Goal: Task Accomplishment & Management: Complete application form

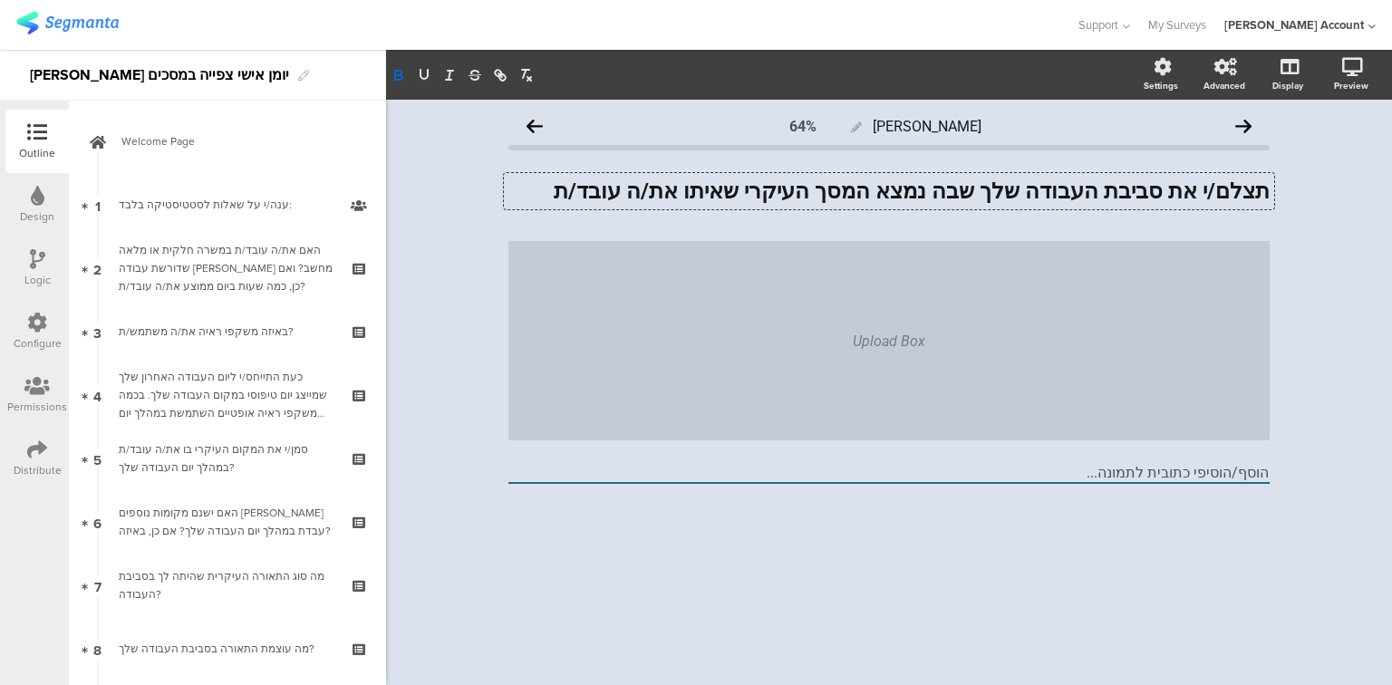
scroll to position [435, 0]
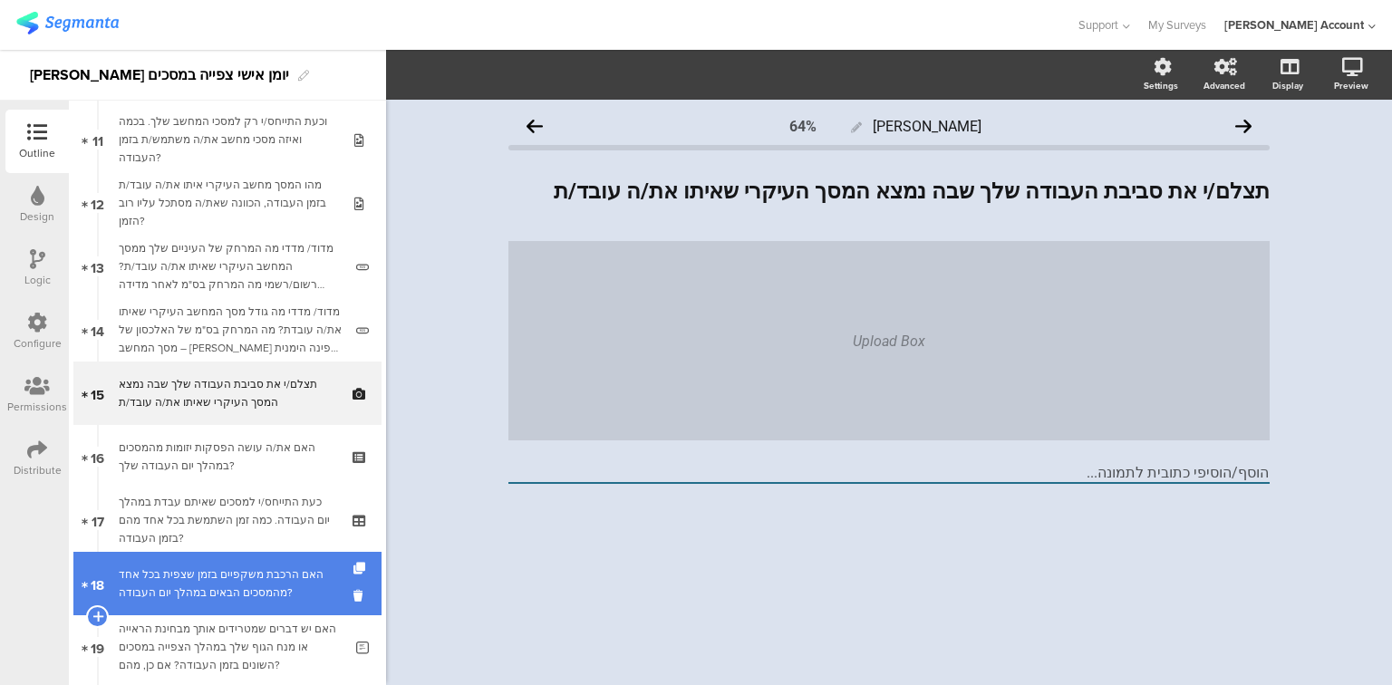
scroll to position [1115, 0]
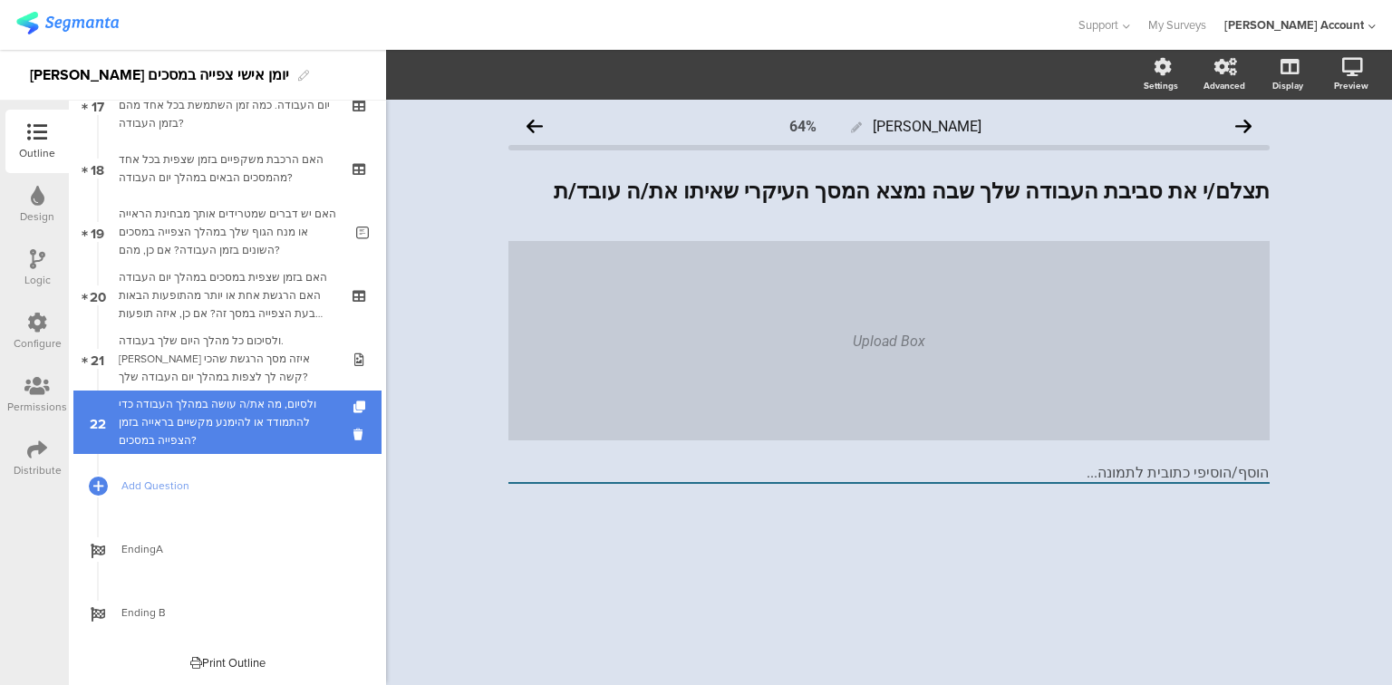
click at [180, 413] on div "ולסיום, מה את/ה עושה במהלך העבודה כדי להתמודד או להימנע מקשיים בראייה בזמן הצפי…" at bounding box center [231, 422] width 224 height 54
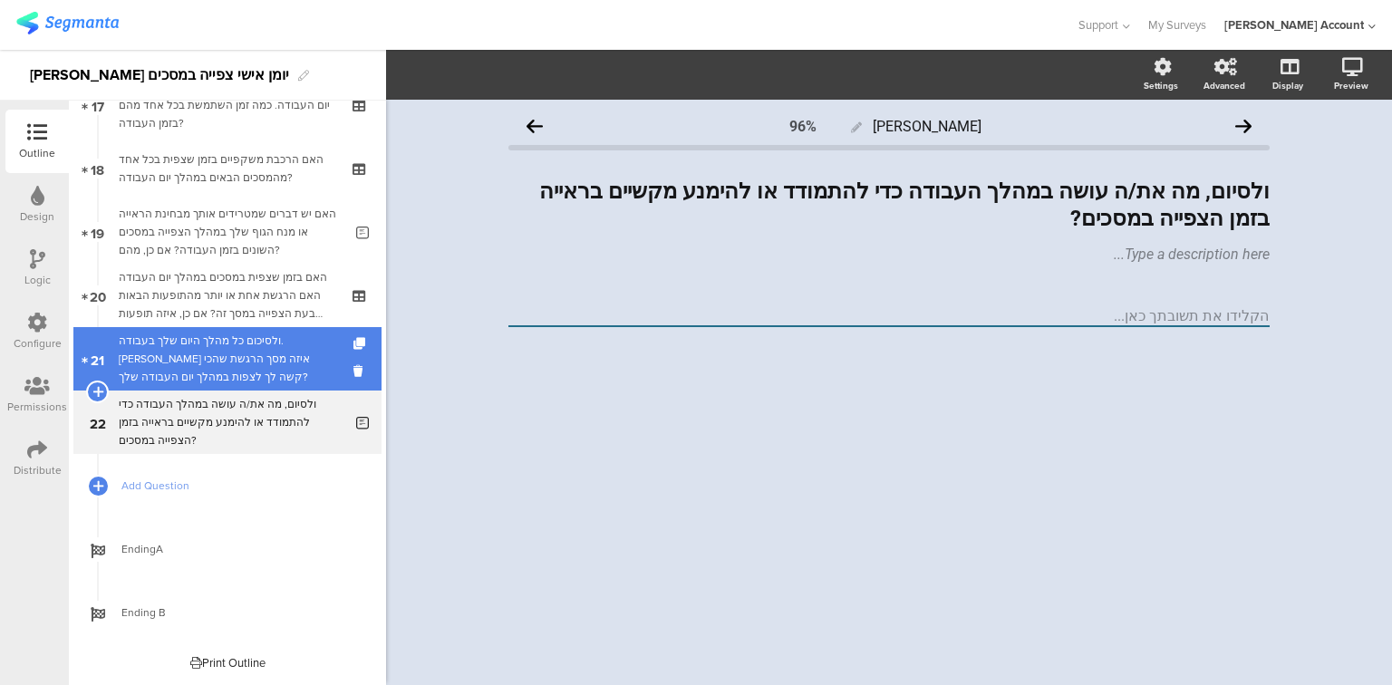
click at [177, 367] on div "ולסיכום כל מהלך היום שלך בעבודה. [PERSON_NAME] איזה מסך הרגשת שהכי קשה לך לצפות…" at bounding box center [227, 359] width 217 height 54
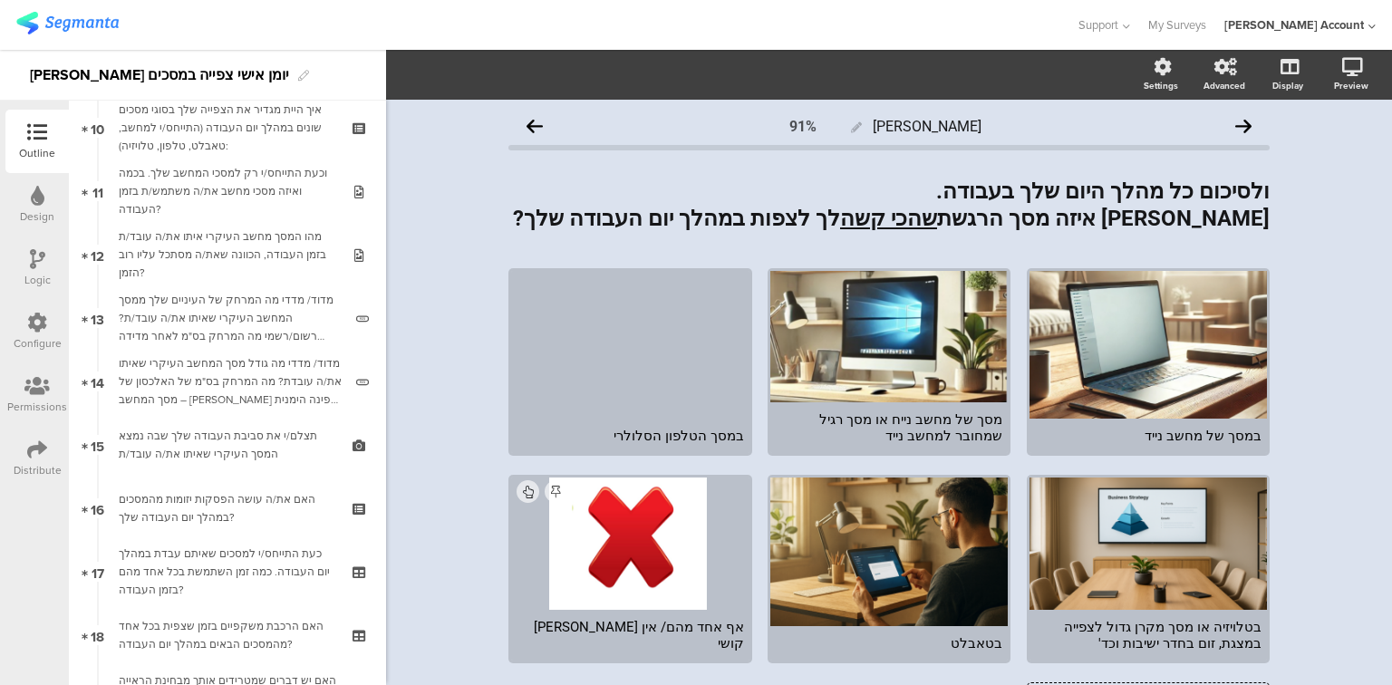
scroll to position [607, 0]
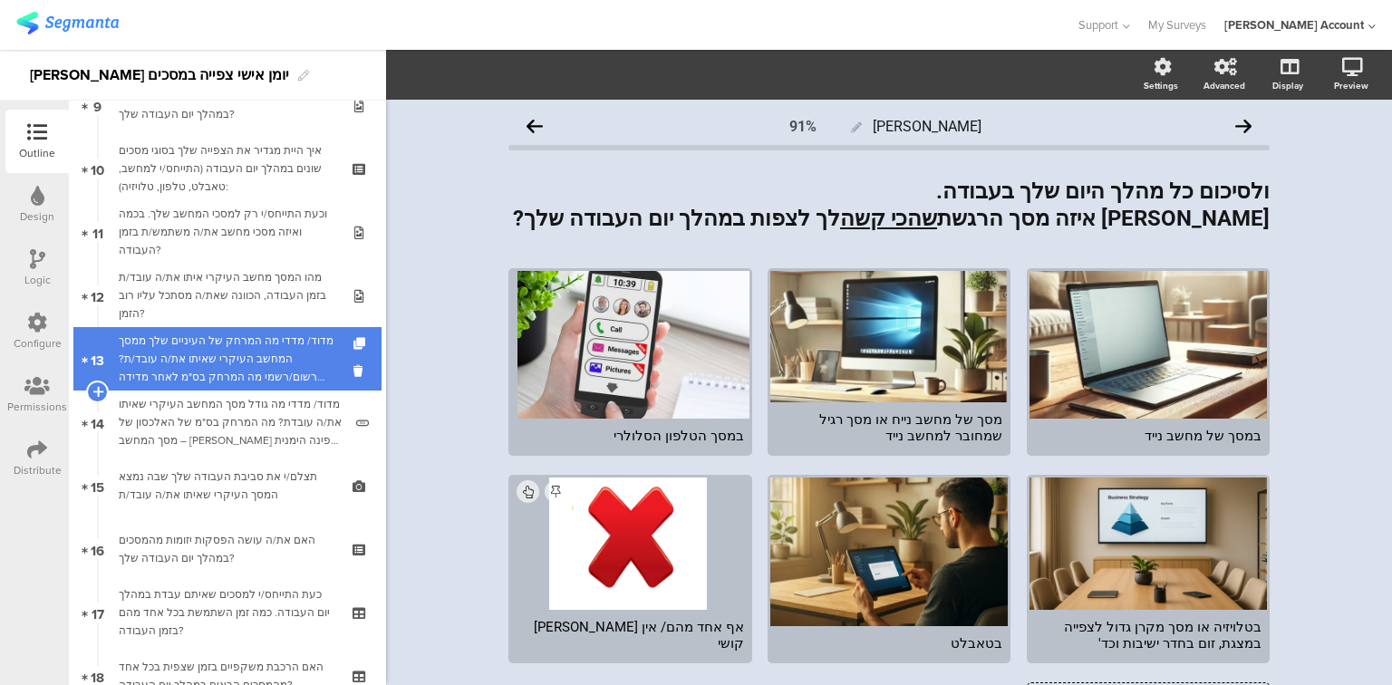
click at [207, 359] on div "מדוד/ מדדי מה המרחק של העיניים שלך ממסך המחשב העיקרי שאיתו את/ה עובד/ת? רשום/רש…" at bounding box center [231, 359] width 224 height 54
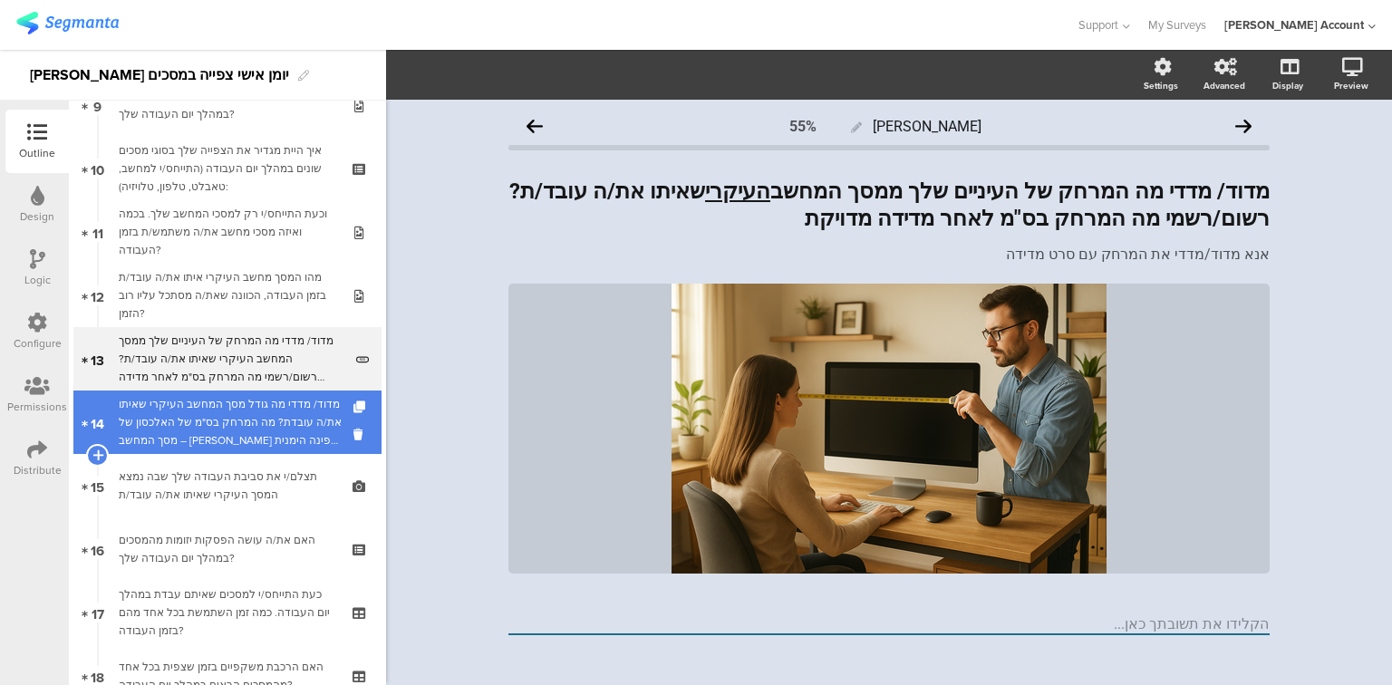
click at [205, 395] on div "מדוד/ מדדי מה גודל מסך המחשב העיקרי שאיתו את/ה עובדת? מה המרחק בס"מ של האלכסון …" at bounding box center [231, 422] width 224 height 54
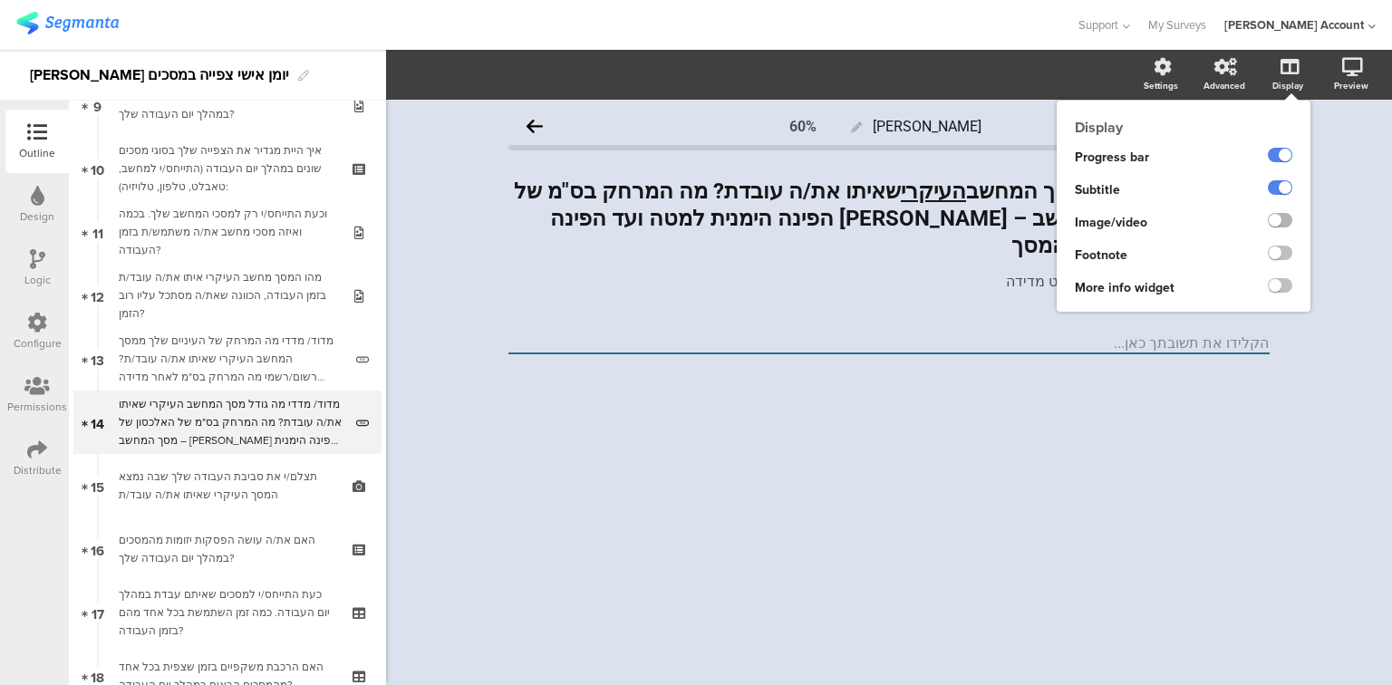
click at [1279, 218] on label at bounding box center [1280, 220] width 24 height 14
click at [0, 0] on input "checkbox" at bounding box center [0, 0] width 0 height 0
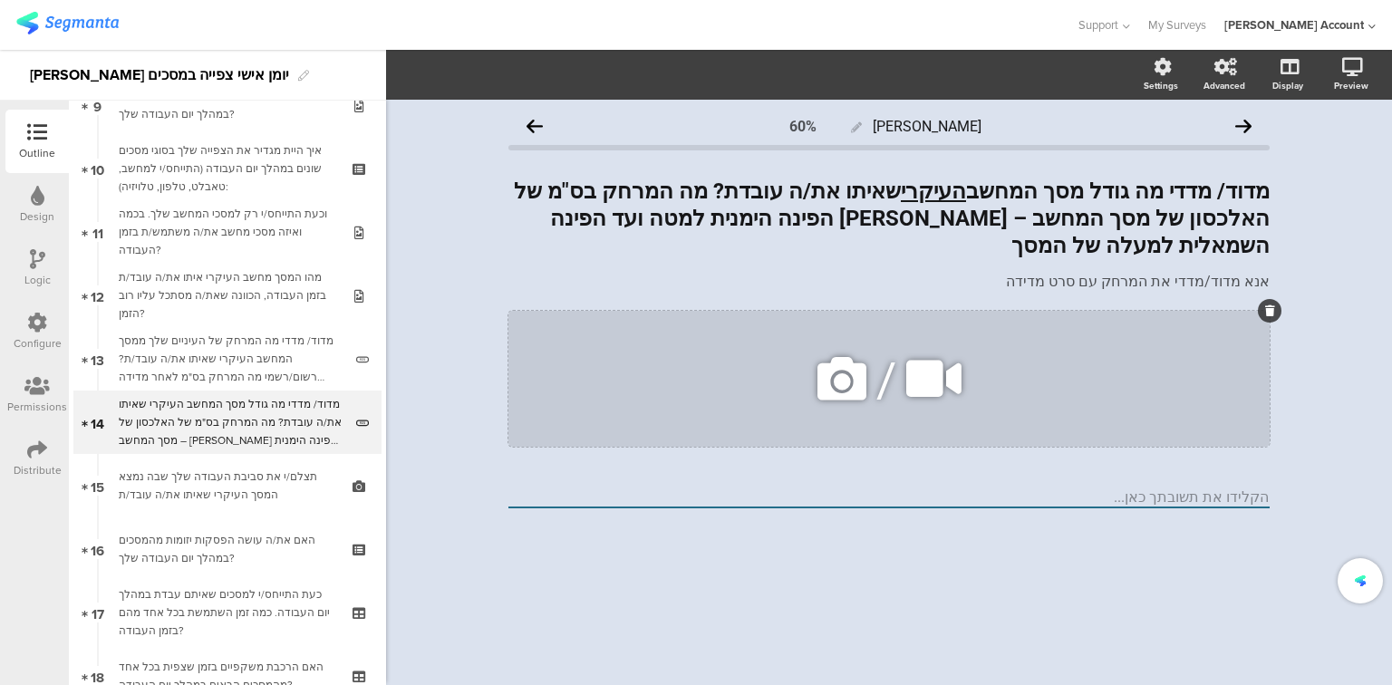
click at [848, 359] on icon at bounding box center [842, 379] width 62 height 62
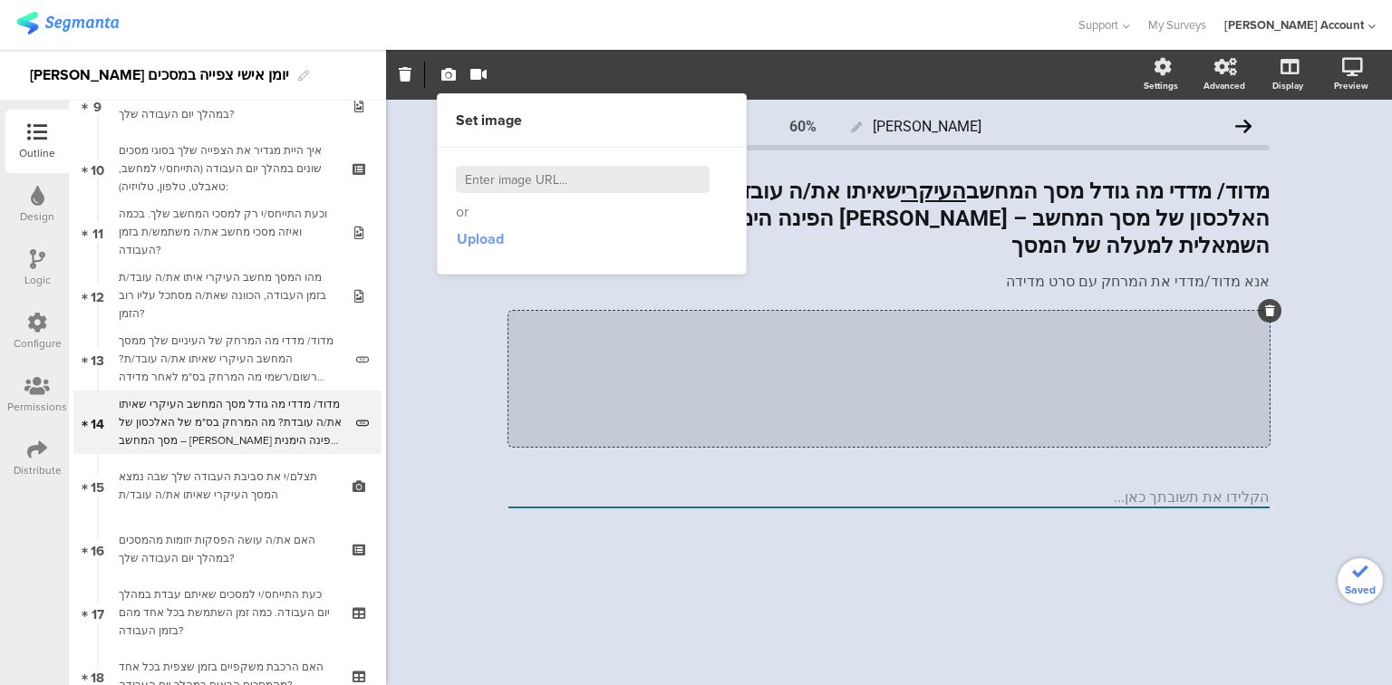
click at [477, 246] on span "Upload" at bounding box center [480, 238] width 47 height 21
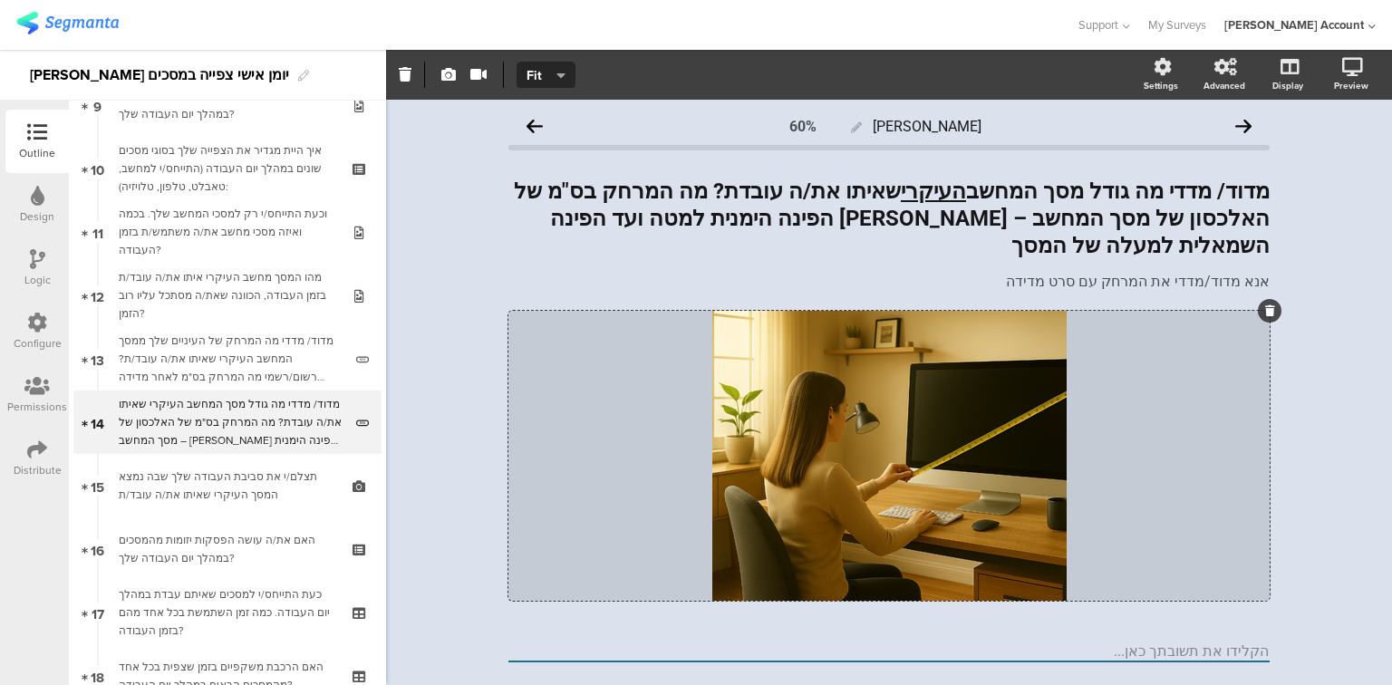
click at [670, 642] on input "number" at bounding box center [888, 652] width 761 height 21
click at [1029, 268] on div "אנא מדוד/מדדי את המרחק עם סרט מדידה אנא מדוד/מדדי את המרחק עם סרט מדידה" at bounding box center [889, 282] width 770 height 29
click at [1048, 273] on p "אנא מדוד/מדדי את המרחק עם סרט מדידה" at bounding box center [888, 281] width 761 height 17
click at [1152, 642] on input "number" at bounding box center [888, 652] width 761 height 21
click at [1053, 268] on div "אנא מדוד/מדדי את המרחק עם סרט מדידה אנא מדוד/מדדי את המרחק עם סרט מדידה" at bounding box center [889, 282] width 770 height 29
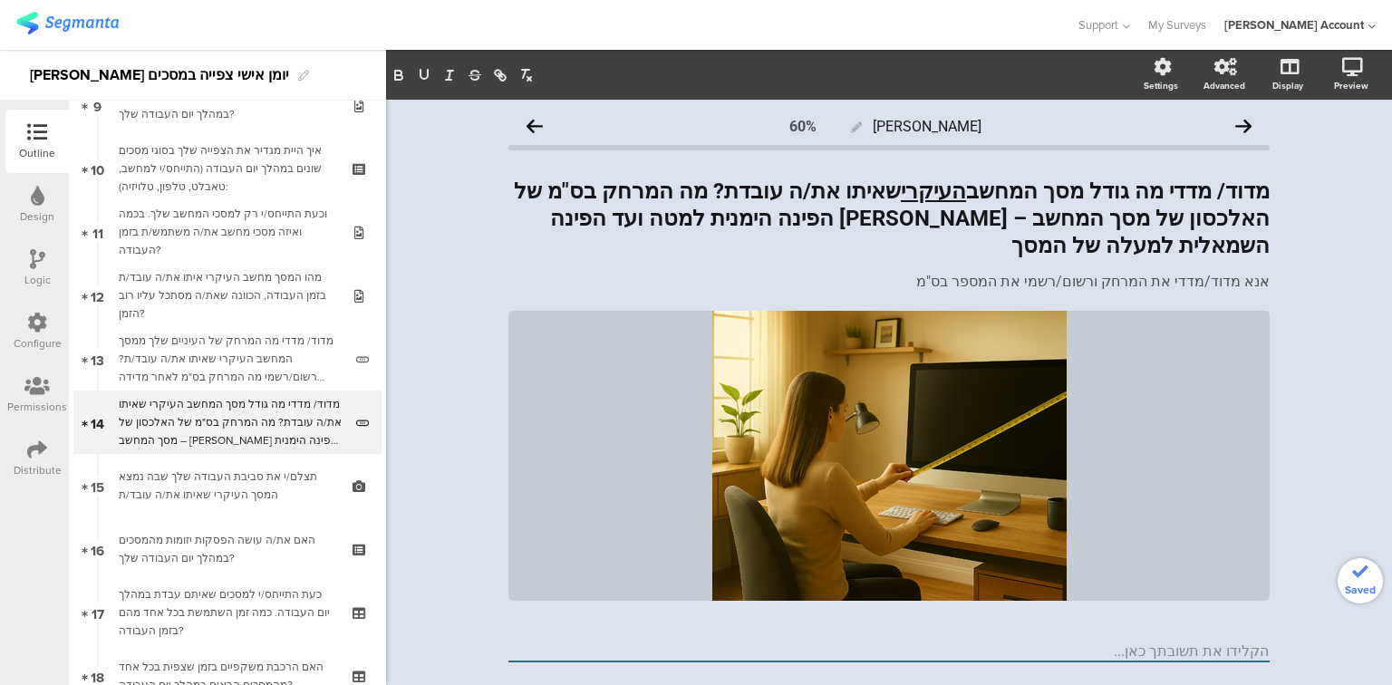
click at [768, 613] on div "יומן יומי 60% מדוד/ מדדי מה גודל מסך המחשב העיקרי שאיתו את/ה עובדת? מה המרחק בס…" at bounding box center [888, 417] width 761 height 617
drag, startPoint x: 1129, startPoint y: 256, endPoint x: 953, endPoint y: 237, distance: 176.8
click at [953, 237] on span "מדוד/ מדדי מה גודל מסך המחשב העיקרי שאיתו את/ה עובדת? מה המרחק בס"מ של האלכסון …" at bounding box center [888, 235] width 761 height 115
click at [996, 222] on div "מדוד/ מדדי מה גודל מסך המחשב העיקרי שאיתו את/ה עובדת? מה המרחק בס"מ של האלכסון …" at bounding box center [889, 218] width 770 height 91
click at [996, 222] on strong "מדוד/ מדדי מה גודל מסך המחשב העיקרי שאיתו את/ה עובדת? מה המרחק בס"מ של האלכסון …" at bounding box center [892, 219] width 756 height 80
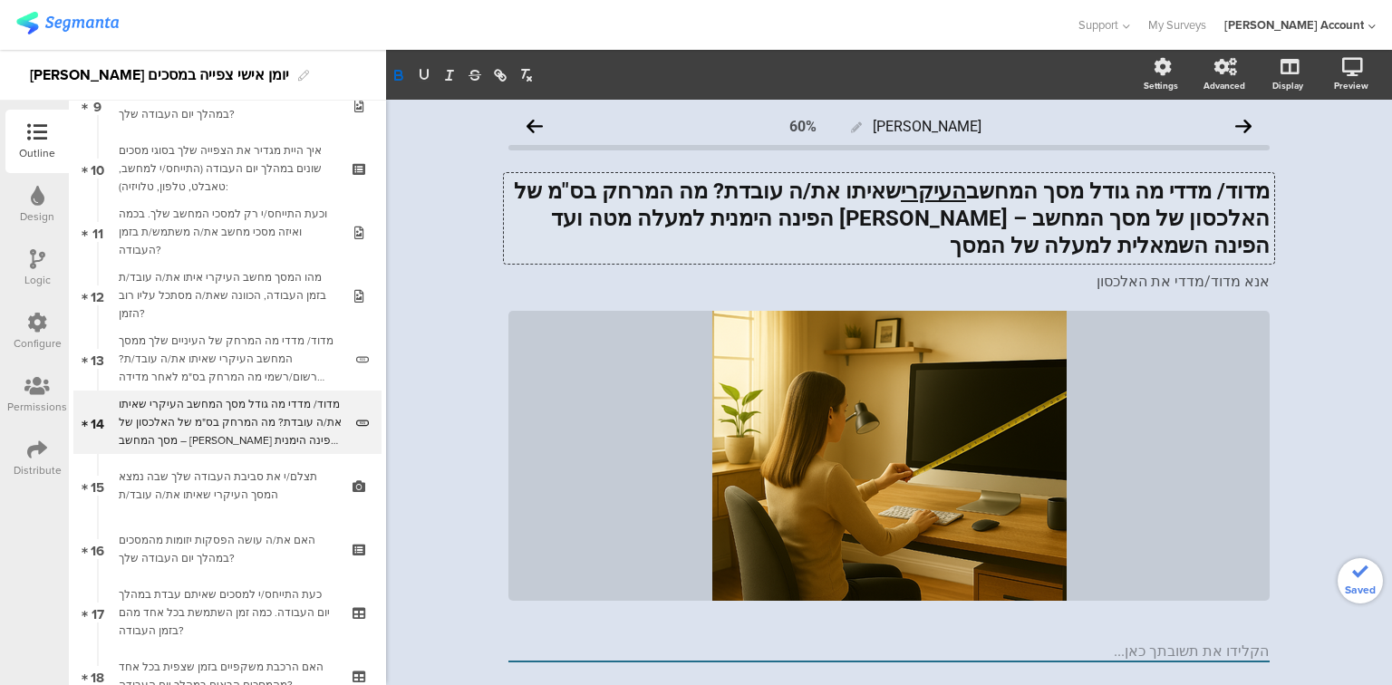
click at [933, 219] on strong "מדוד/ מדדי מה גודל מסך המחשב העיקרי שאיתו את/ה עובדת? מה המרחק בס"מ של האלכסון …" at bounding box center [888, 219] width 761 height 80
click at [766, 221] on strong "מדוד/ מדדי מה גודל מסך המחשב העיקרי שאיתו את/ה עובדת? מה המרחק בס"מ של האלכסון …" at bounding box center [888, 219] width 761 height 80
click at [1144, 217] on strong "מדוד/ מדדי מה גודל מסך המחשב העיקרי שאיתו את/ה עובדת? מה המרחק בס"מ של האלכסון …" at bounding box center [888, 219] width 761 height 80
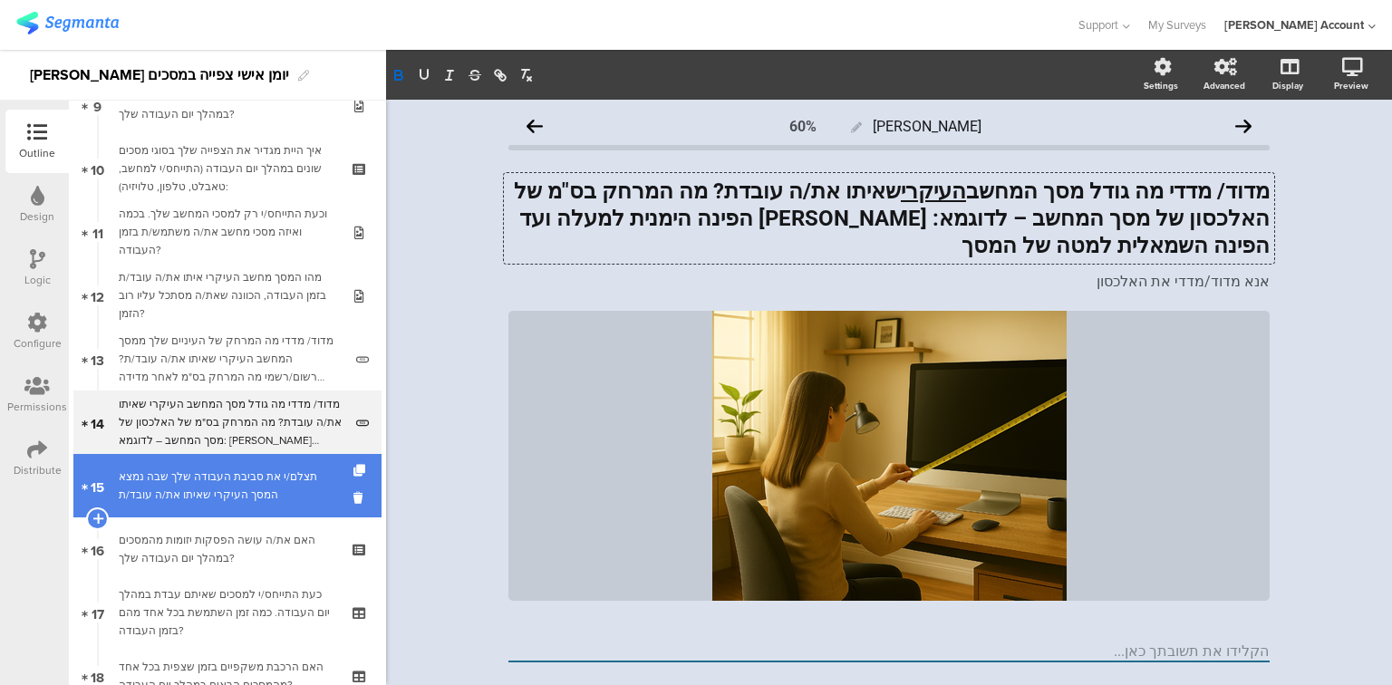
click at [255, 480] on div "תצלם/י את סביבת העבודה שלך שבה נמצא המסך העיקרי שאיתו את/ה עובד/ת" at bounding box center [227, 486] width 217 height 36
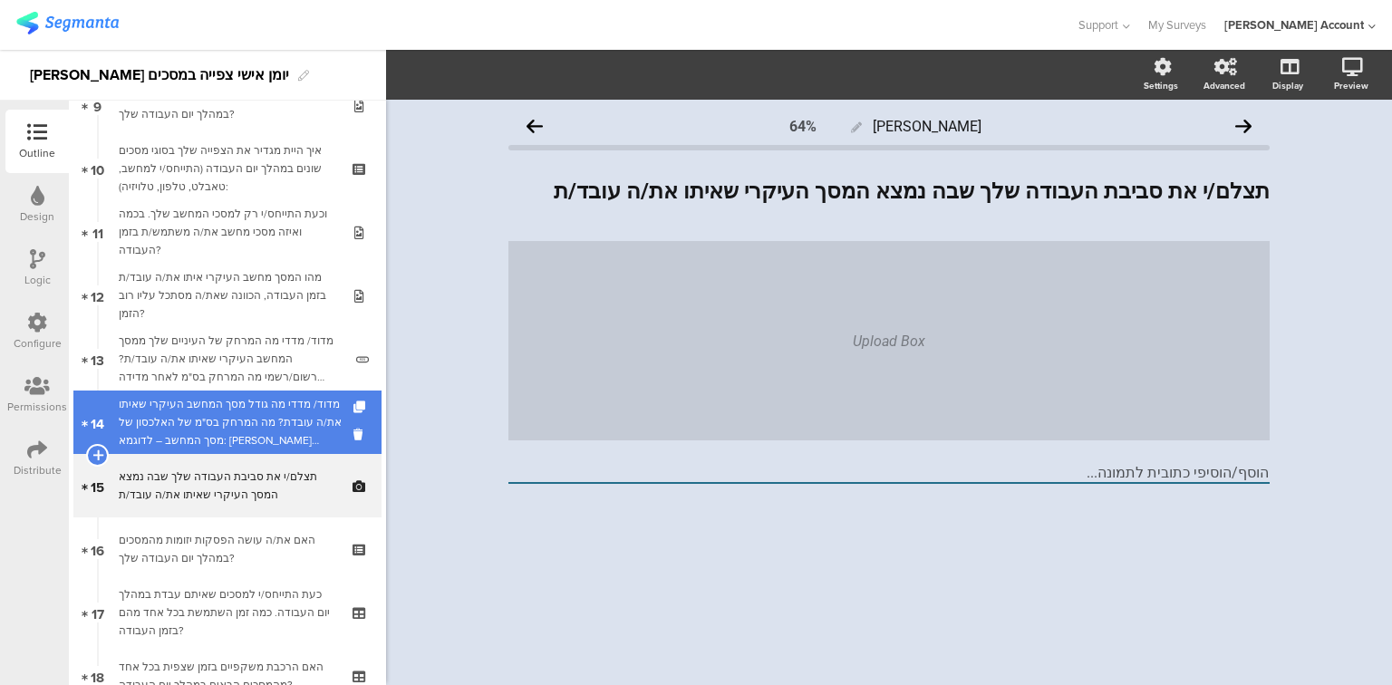
click at [256, 443] on div "מדוד/ מדדי מה גודל מסך המחשב העיקרי שאיתו את/ה עובדת? מה המרחק בס"מ של האלכסון …" at bounding box center [231, 422] width 224 height 54
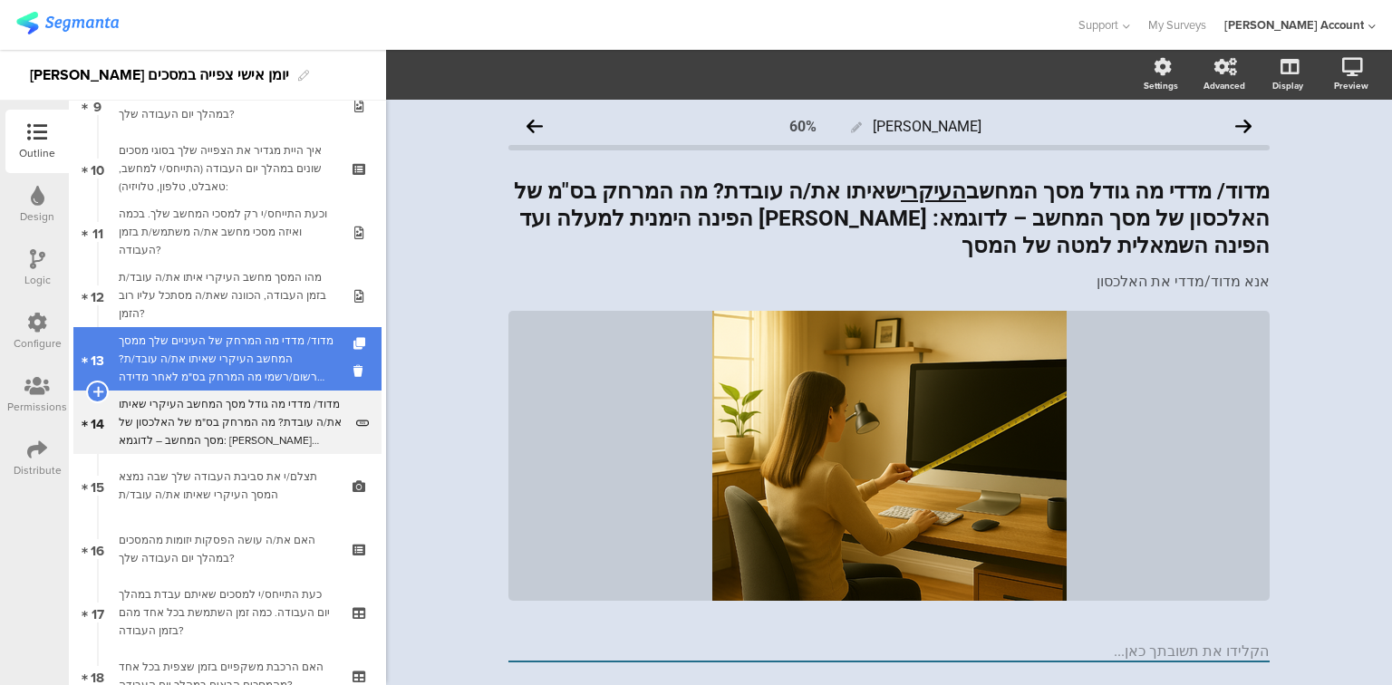
click at [227, 357] on div "מדוד/ מדדי מה המרחק של העיניים שלך ממסך המחשב העיקרי שאיתו את/ה עובד/ת? רשום/רש…" at bounding box center [231, 359] width 224 height 54
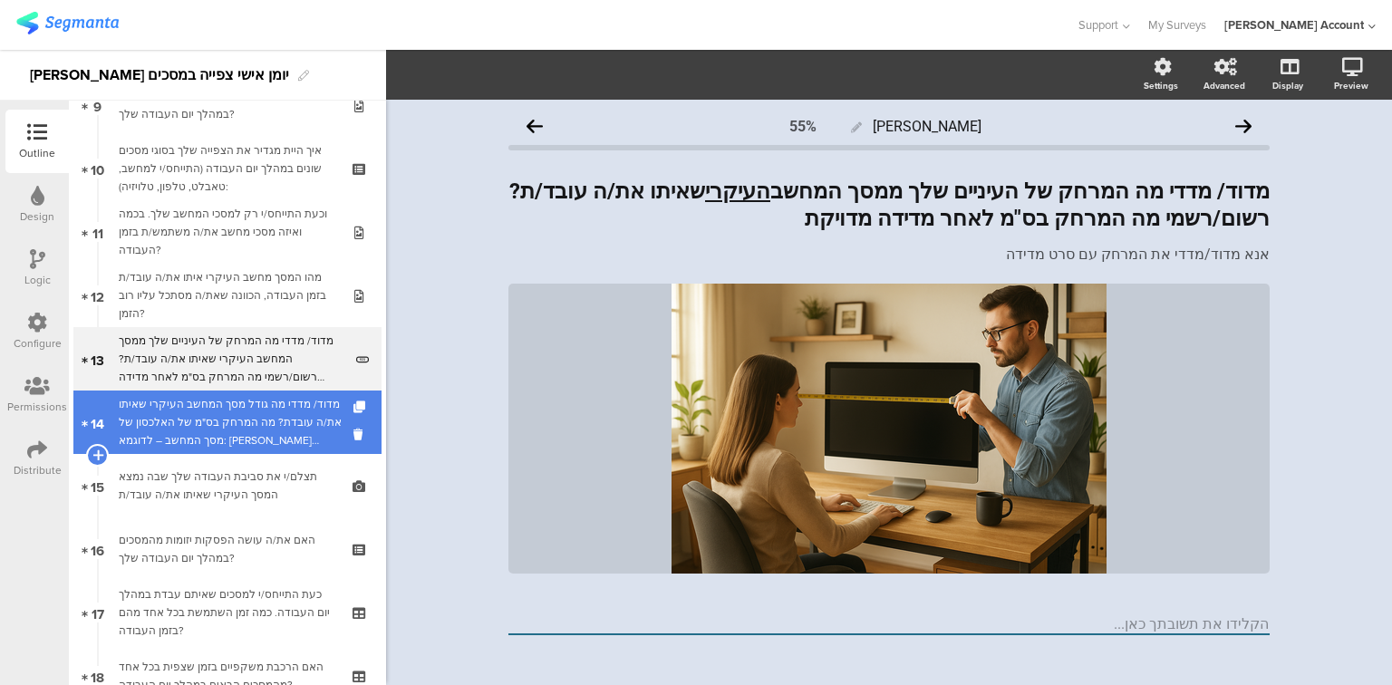
click at [189, 410] on div "מדוד/ מדדי מה גודל מסך המחשב העיקרי שאיתו את/ה עובדת? מה המרחק בס"מ של האלכסון …" at bounding box center [231, 422] width 224 height 54
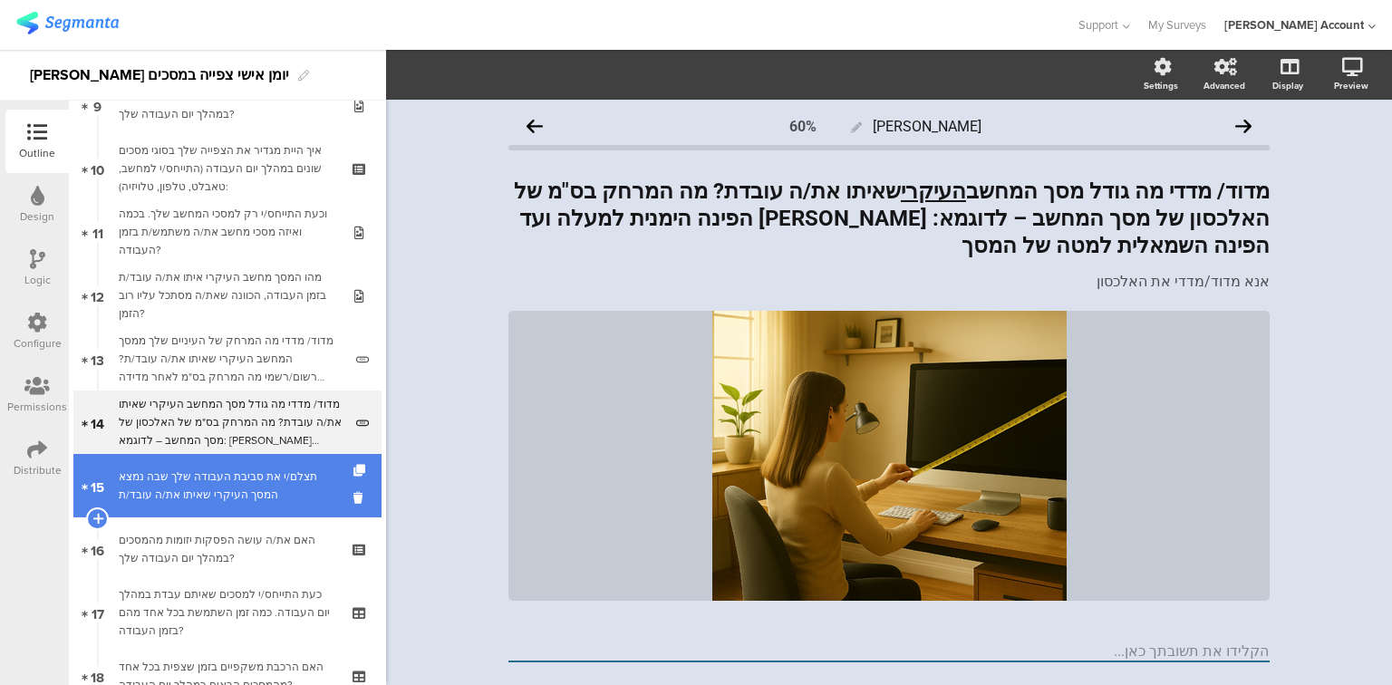
click at [247, 497] on div "תצלם/י את סביבת העבודה שלך שבה נמצא המסך העיקרי שאיתו את/ה עובד/ת" at bounding box center [227, 486] width 217 height 36
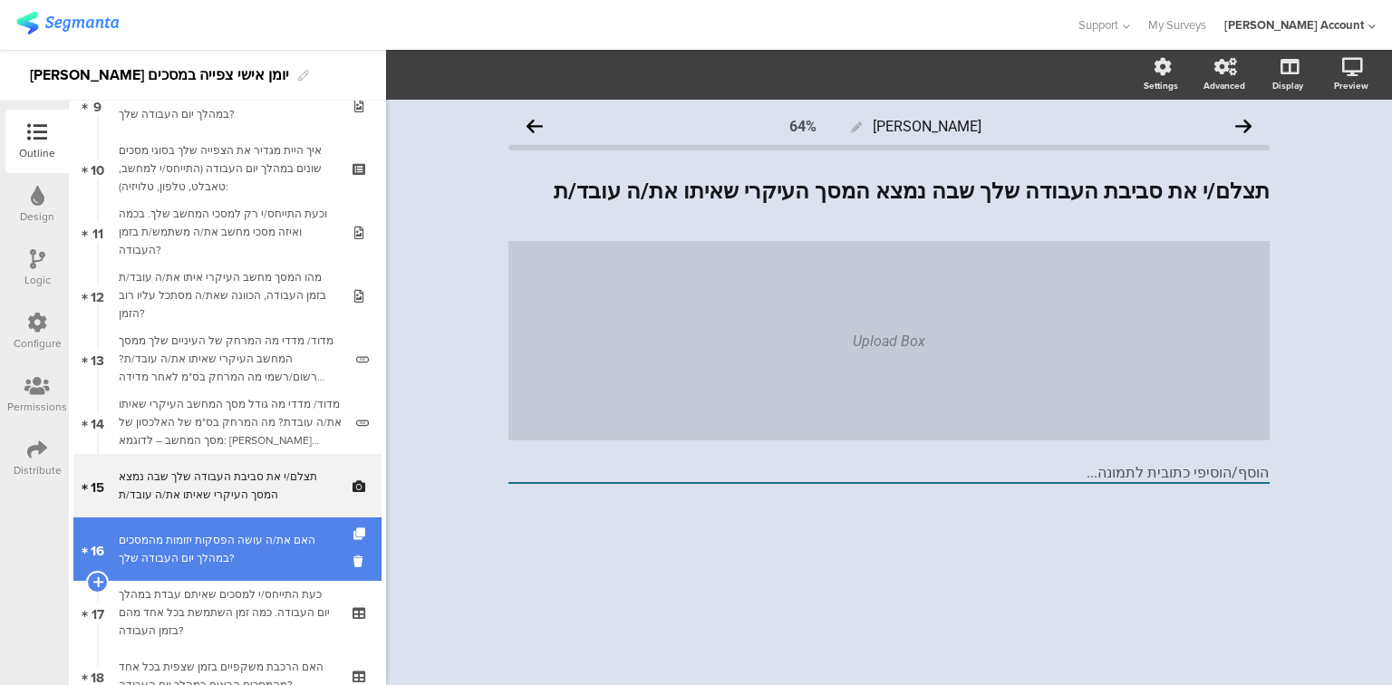
click at [248, 546] on div "האם את/ה עושה הפסקות יזומות מהמסכים במהלך יום העבודה שלך?" at bounding box center [227, 549] width 217 height 36
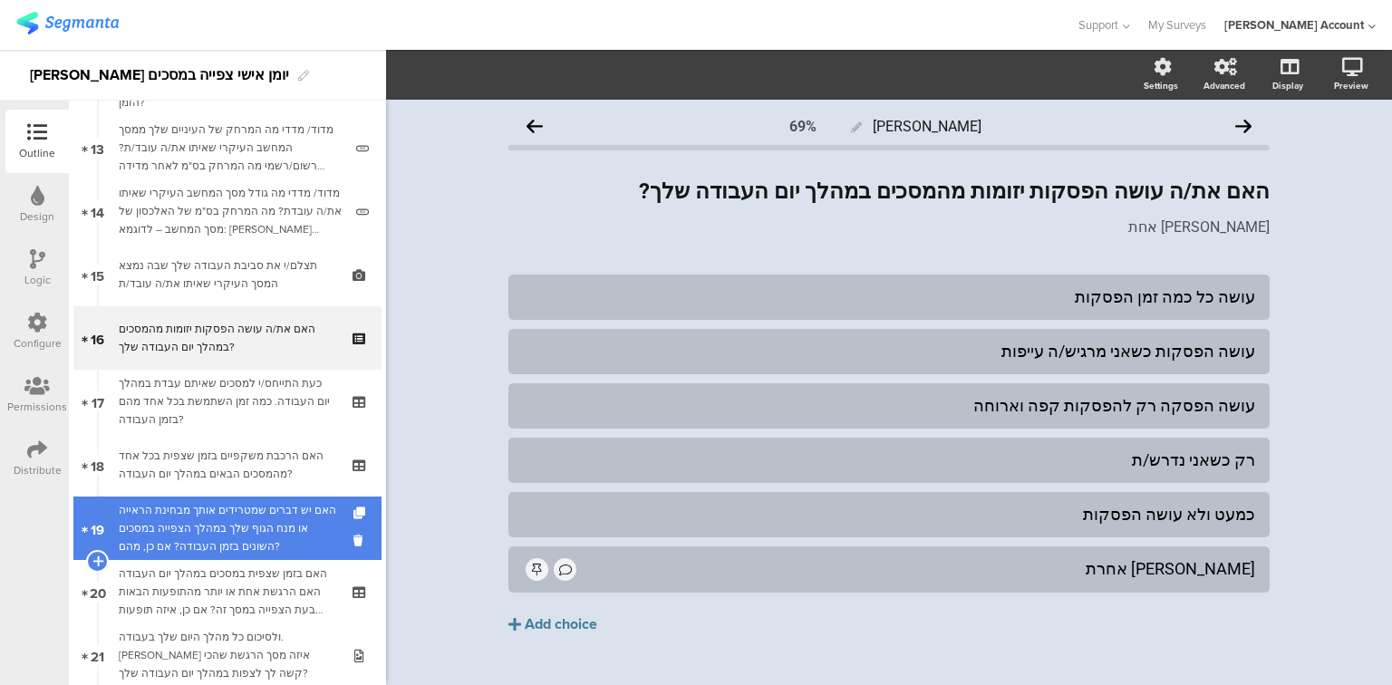
scroll to position [825, 0]
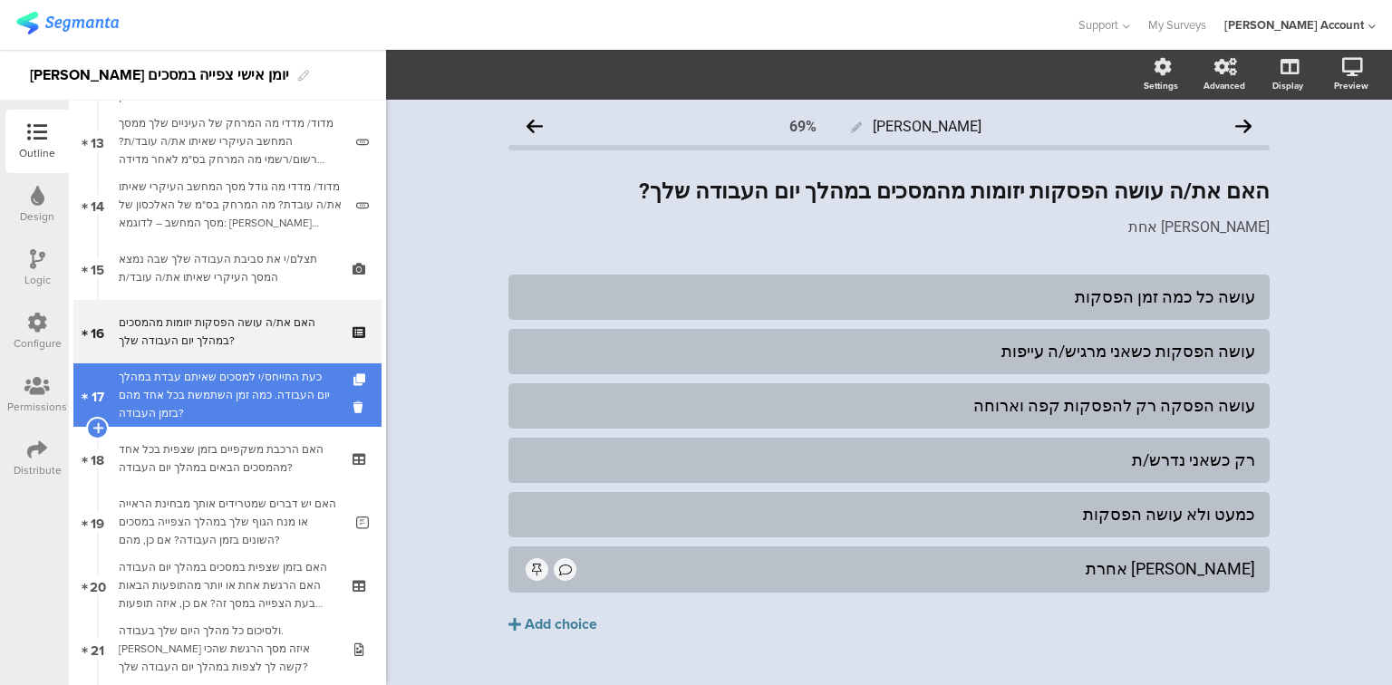
click at [237, 403] on div "כעת התייחס/י למסכים שאיתם עבדת במהלך יום העבודה. כמה זמן השתמשת בכל אחד מהם בזמ…" at bounding box center [227, 395] width 217 height 54
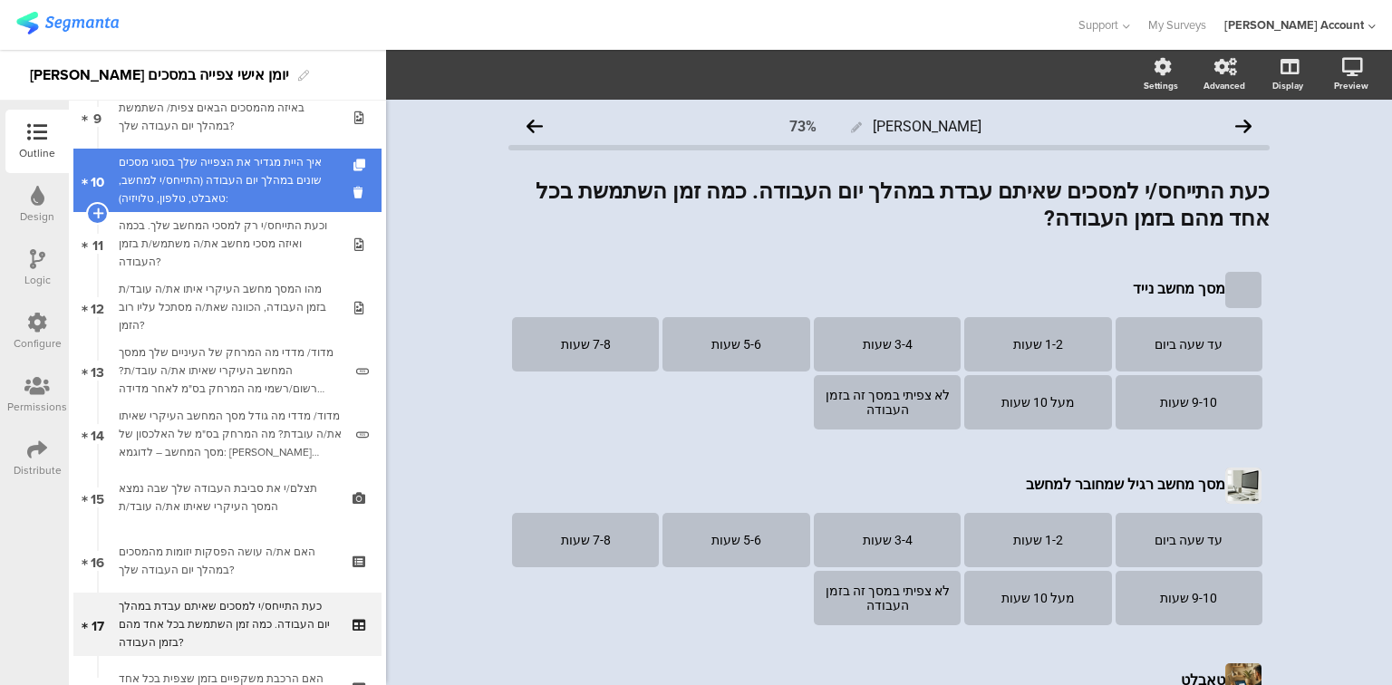
scroll to position [607, 0]
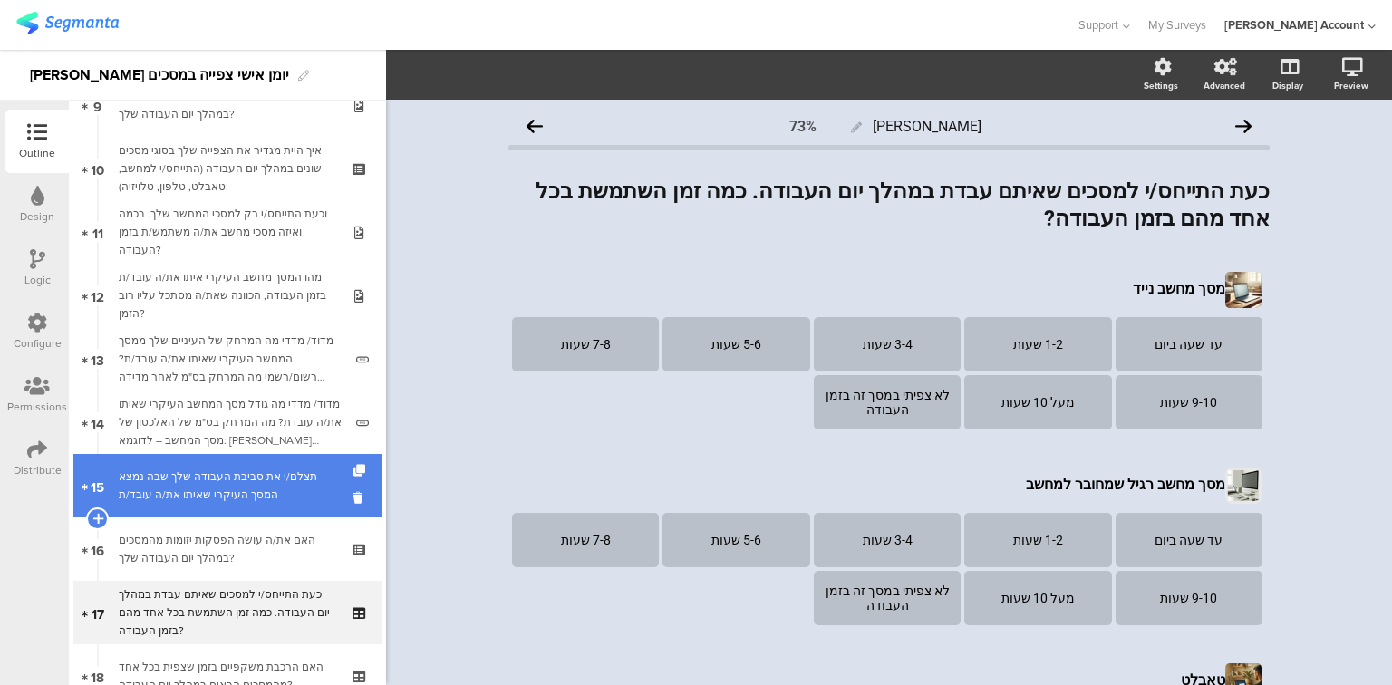
click at [273, 501] on div "תצלם/י את סביבת העבודה שלך שבה נמצא המסך העיקרי שאיתו את/ה עובד/ת" at bounding box center [227, 486] width 217 height 36
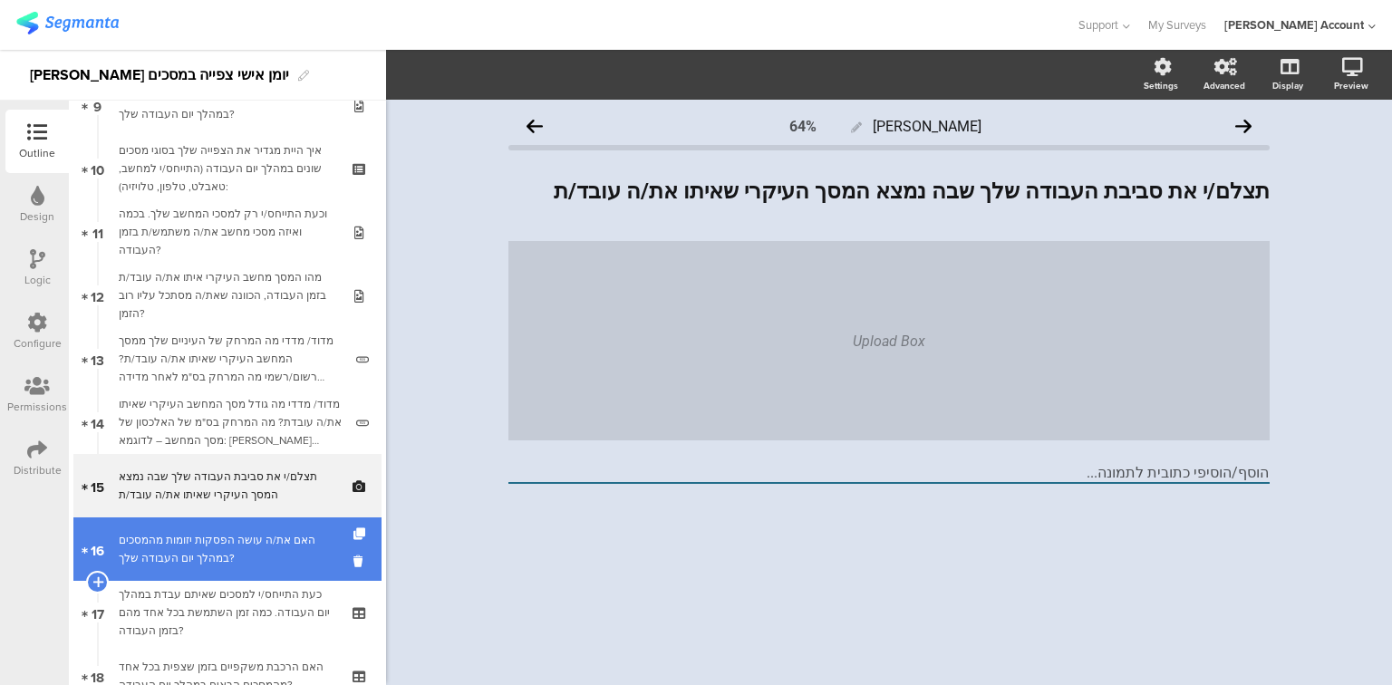
click at [241, 551] on div "האם את/ה עושה הפסקות יזומות מהמסכים במהלך יום העבודה שלך?" at bounding box center [227, 549] width 217 height 36
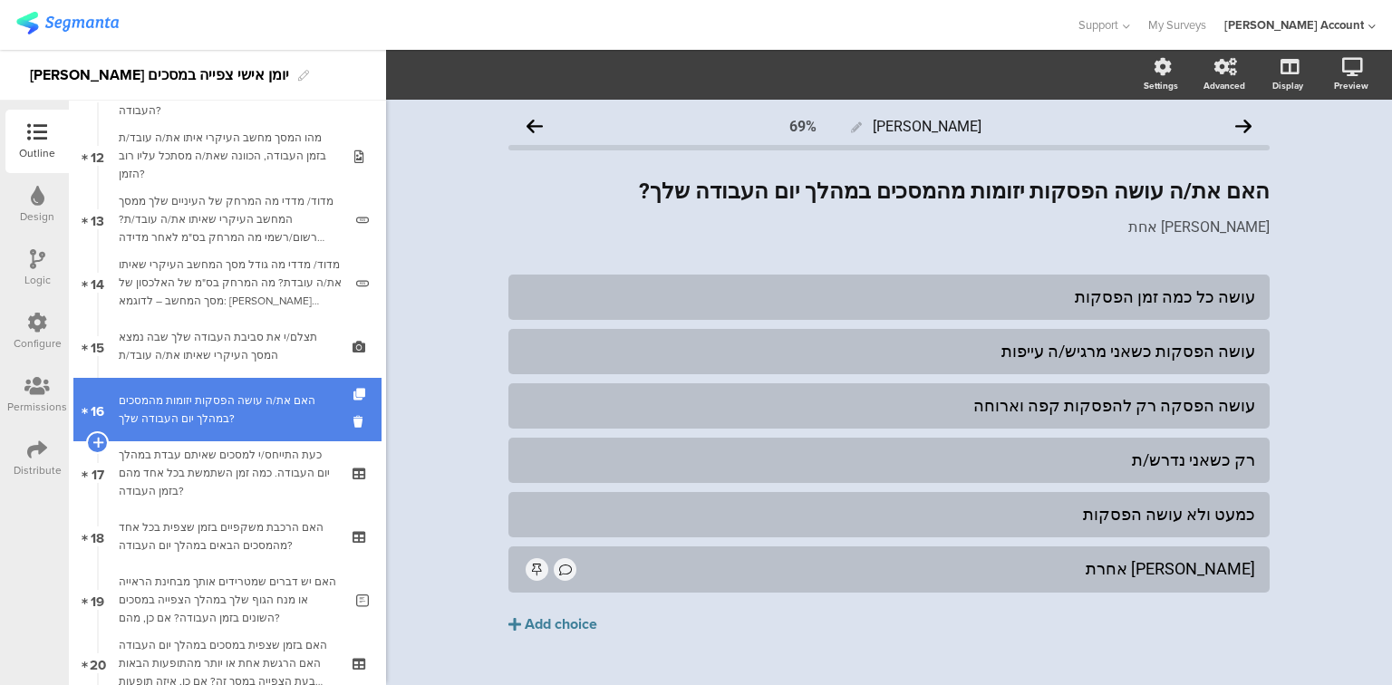
scroll to position [825, 0]
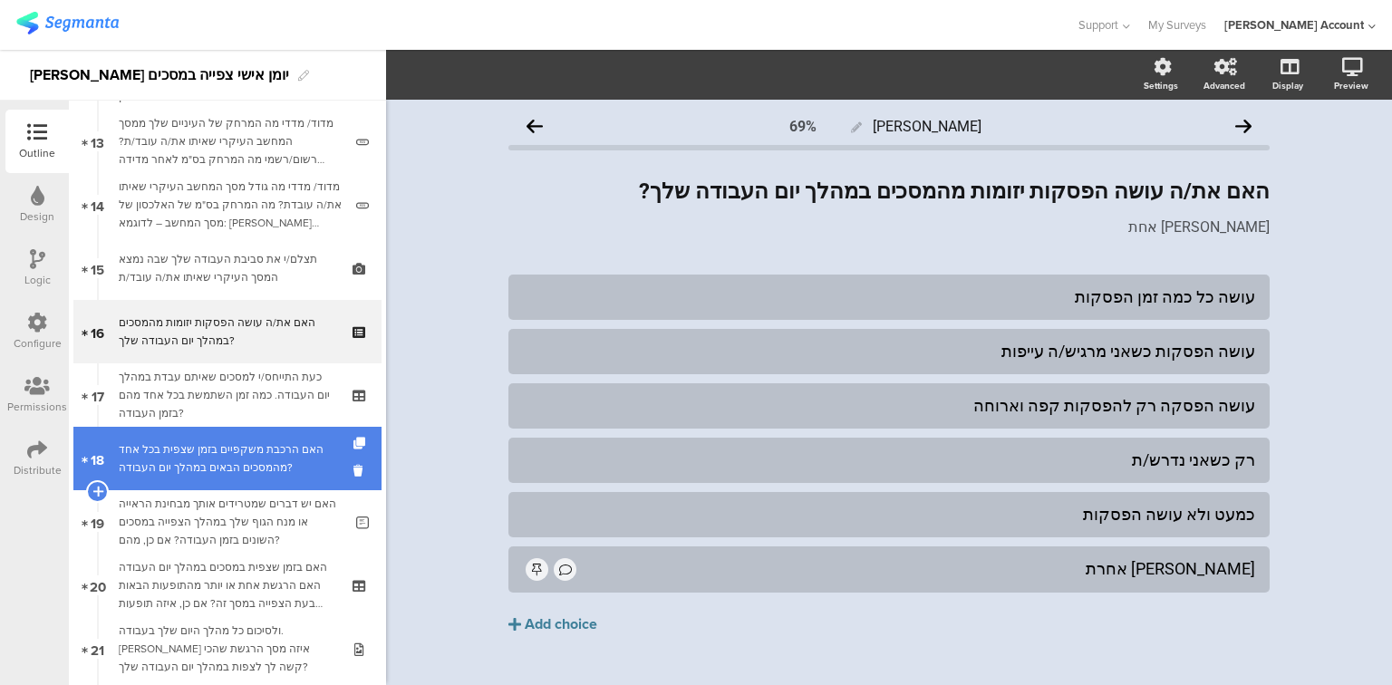
click at [205, 457] on div "האם הרכבת משקפיים בזמן שצפית בכל אחד מהמסכים הבאים במהלך יום העבודה?" at bounding box center [227, 458] width 217 height 36
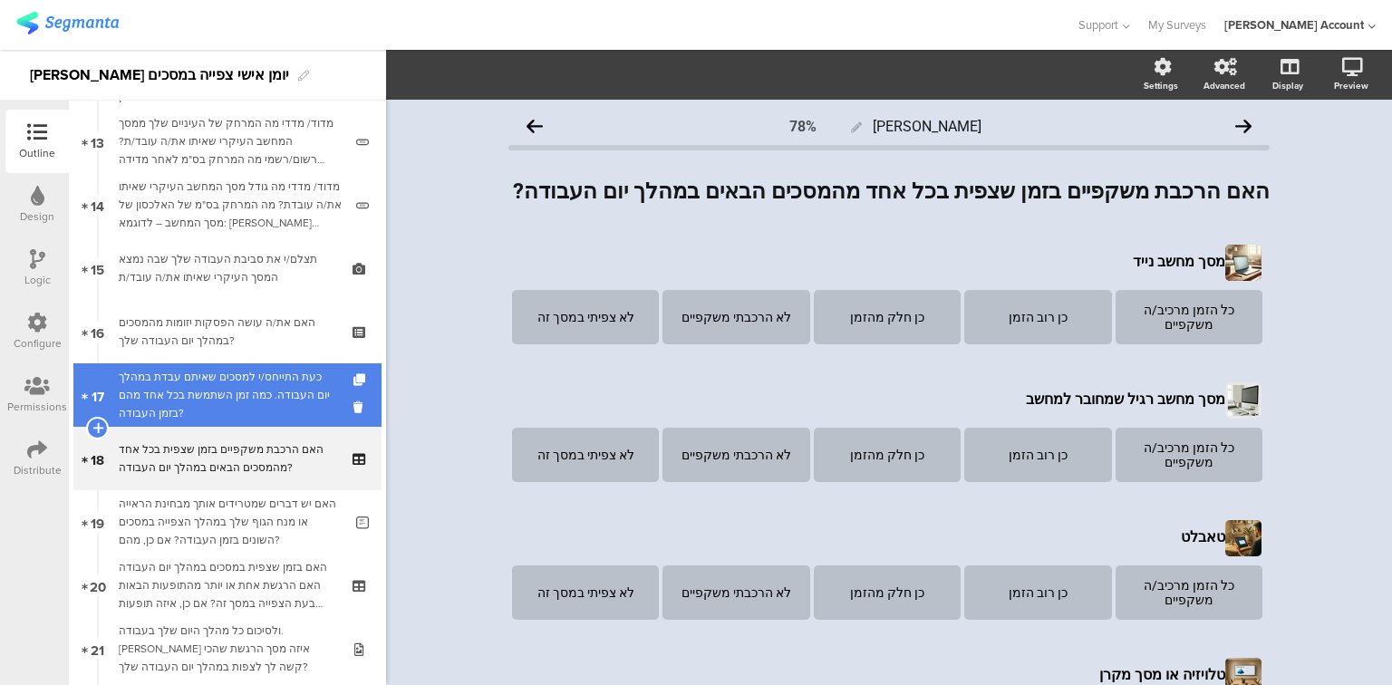
click at [213, 403] on div "כעת התייחס/י למסכים שאיתם עבדת במהלך יום העבודה. כמה זמן השתמשת בכל אחד מהם בזמ…" at bounding box center [227, 395] width 217 height 54
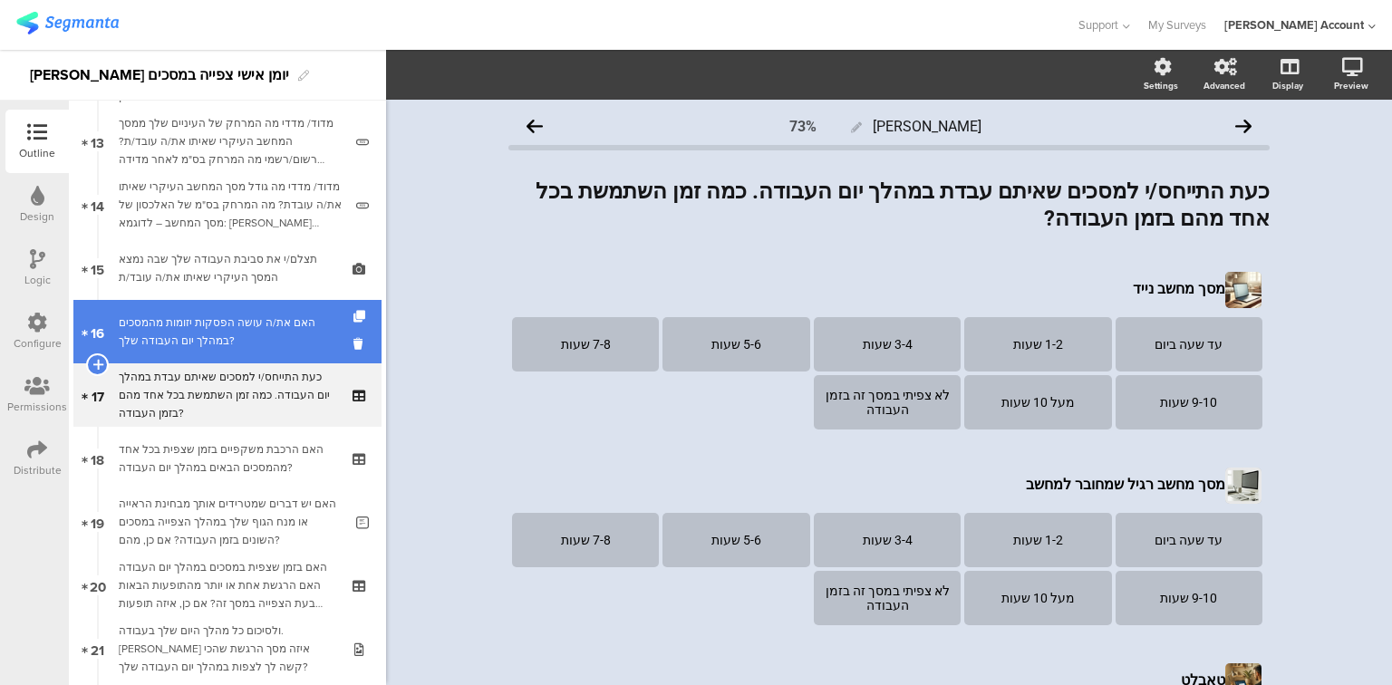
click at [220, 333] on div "האם את/ה עושה הפסקות יזומות מהמסכים במהלך יום העבודה שלך?" at bounding box center [227, 332] width 217 height 36
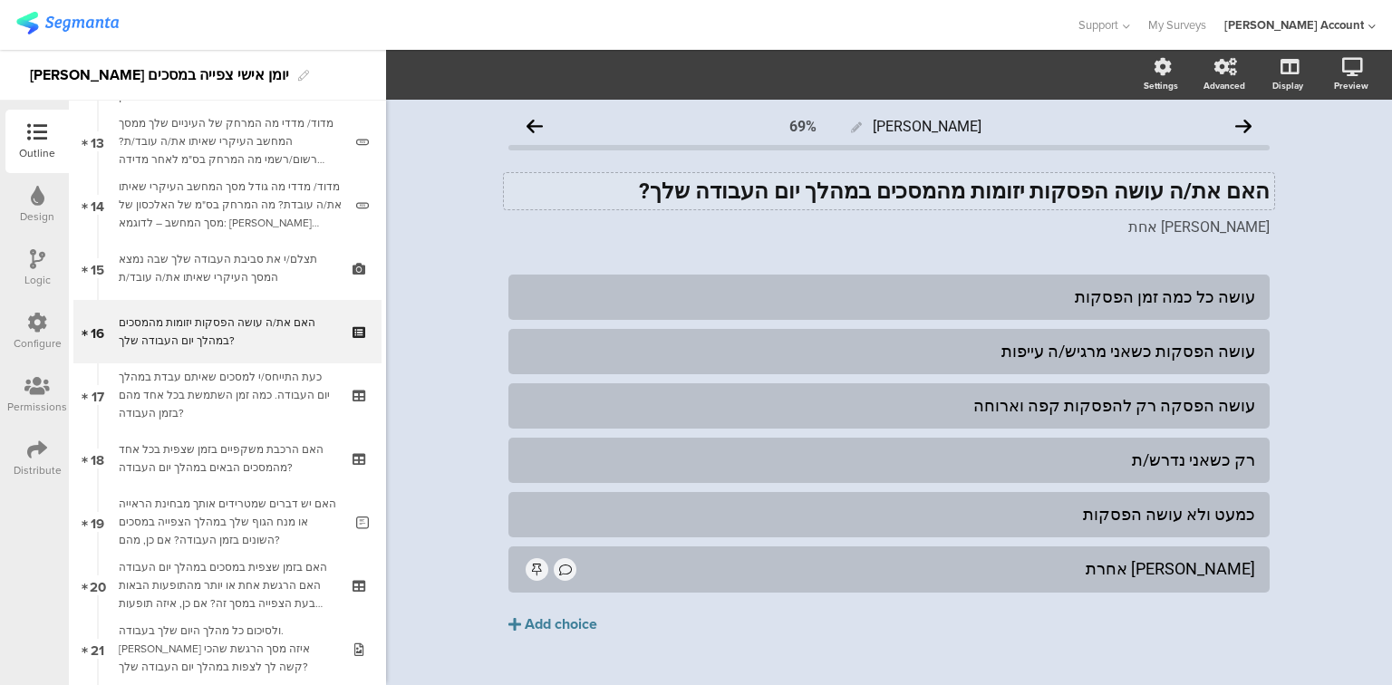
click at [745, 188] on div "האם את/ה עושה הפסקות יזומות מהמסכים במהלך יום העבודה שלך? האם את/ה עושה הפסקות …" at bounding box center [889, 191] width 770 height 36
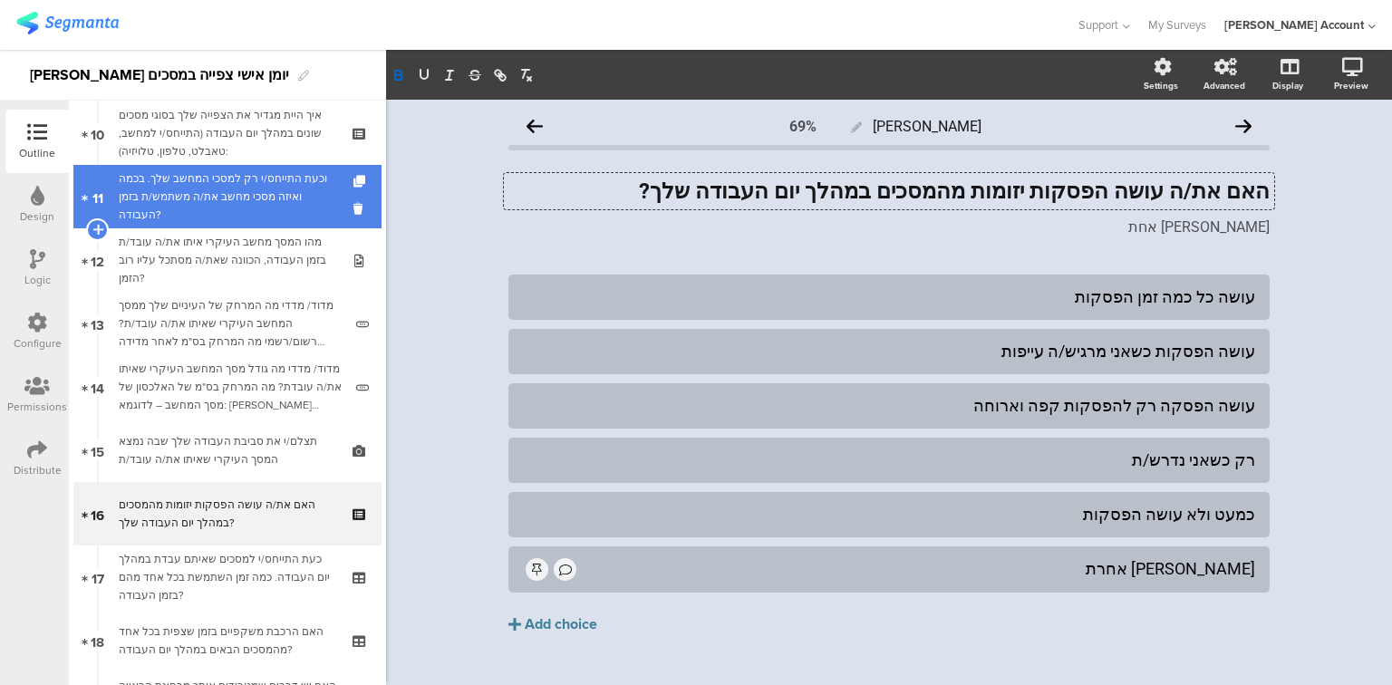
scroll to position [607, 0]
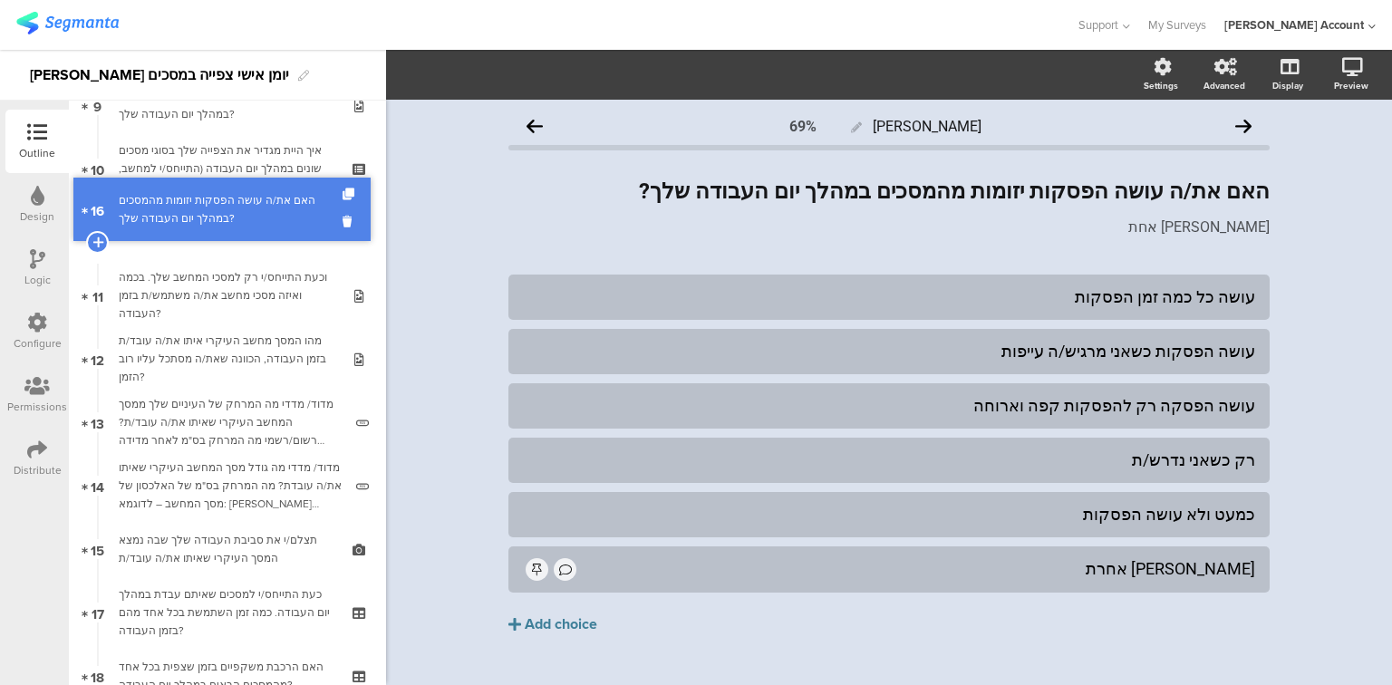
drag, startPoint x: 206, startPoint y: 552, endPoint x: 252, endPoint y: 215, distance: 340.2
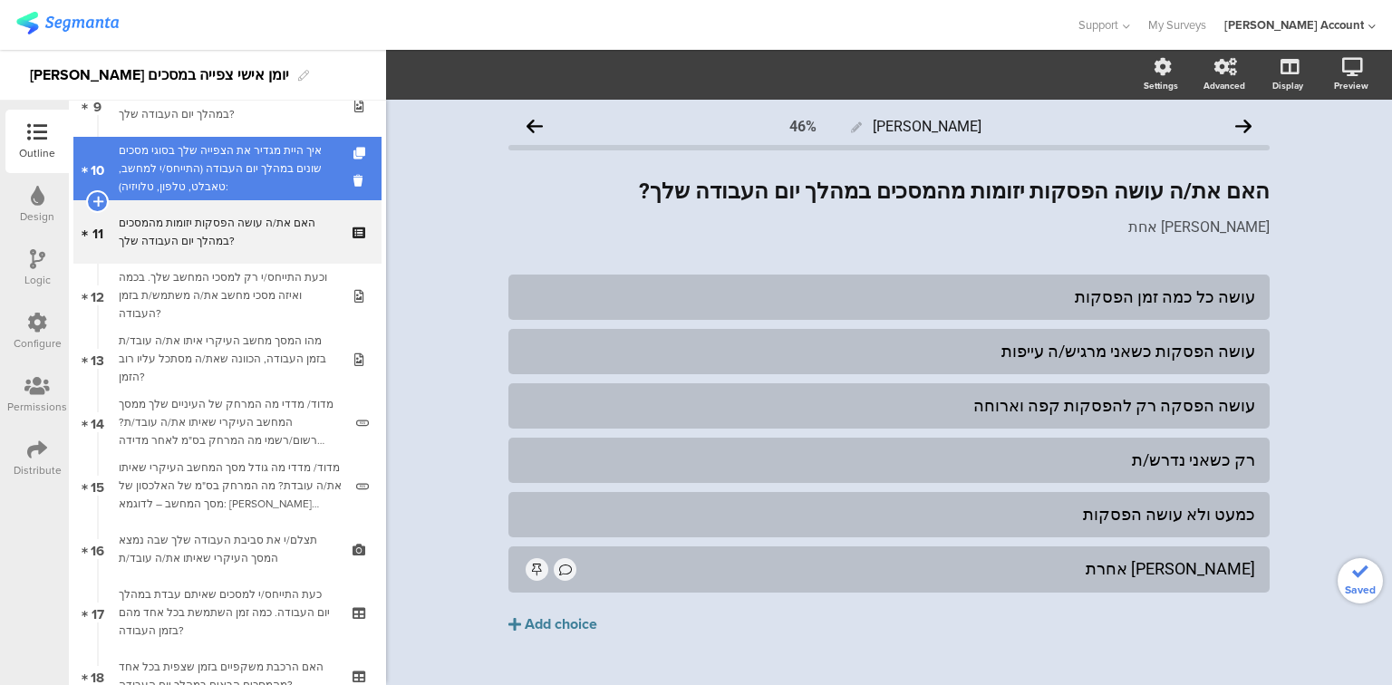
click at [245, 162] on div "איך היית מגדיר את הצפייה שלך בסוגי מסכים שונים במהלך יום העבודה (התייחס/י למחשב…" at bounding box center [227, 168] width 217 height 54
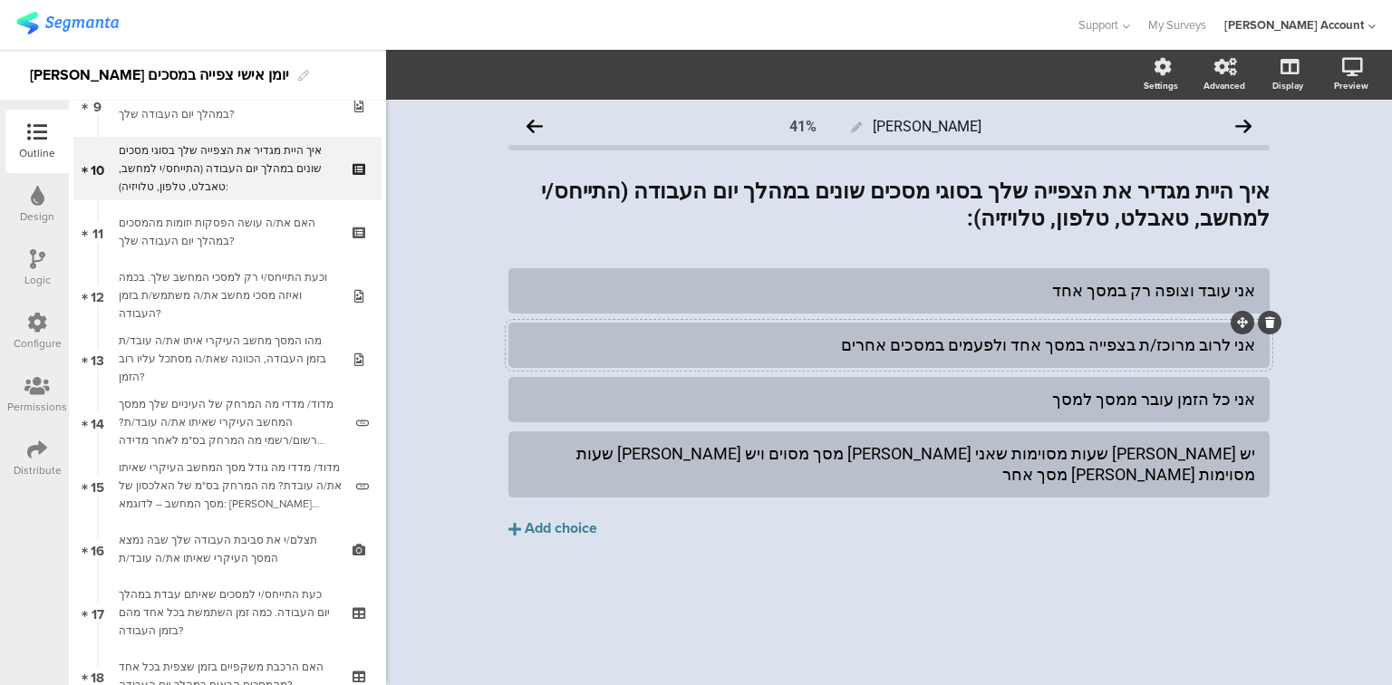
click at [1050, 346] on div "אני לרוב מרוכז/ת בצפייה במסך אחד ולפעמים במסכים אחרים" at bounding box center [889, 344] width 732 height 21
click at [991, 345] on div "אני לרוב מרוכז/ת בצפייה במסך אחד, ולפעמים במסכים אחרים" at bounding box center [889, 344] width 732 height 21
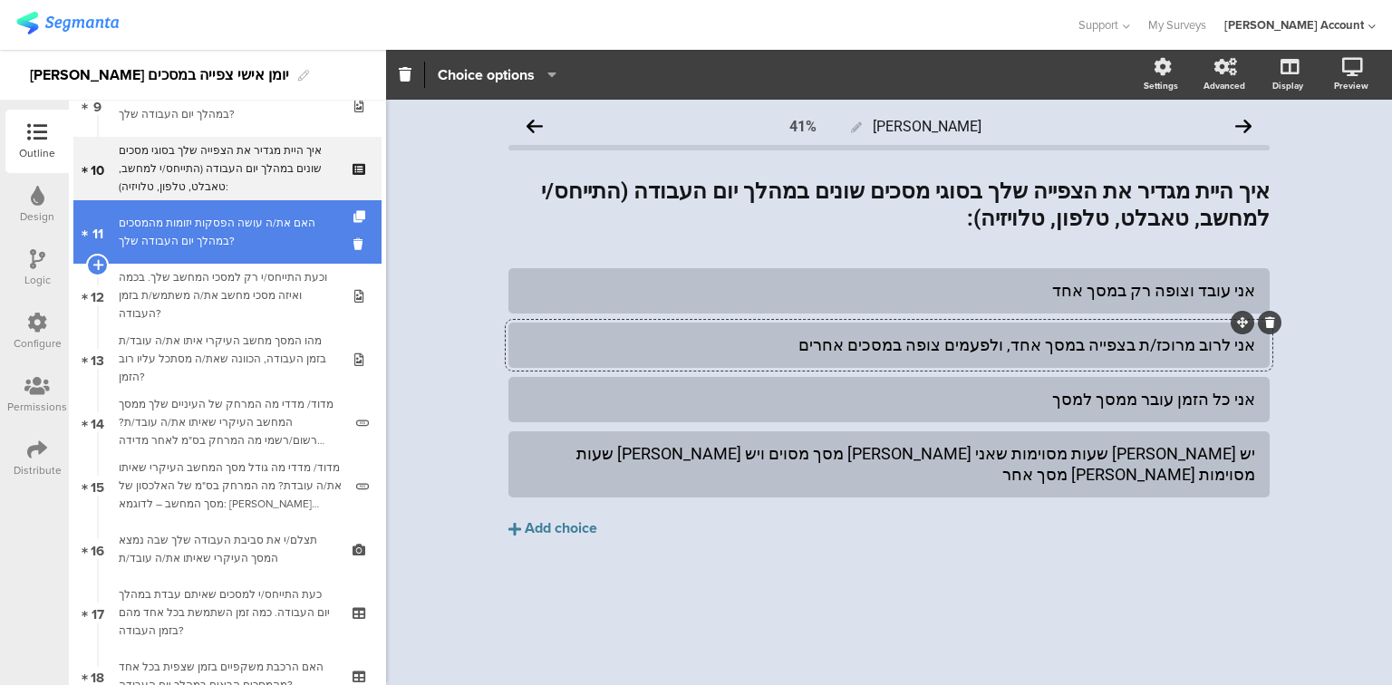
click at [228, 231] on div "האם את/ה עושה הפסקות יזומות מהמסכים במהלך יום העבודה שלך?" at bounding box center [227, 232] width 217 height 36
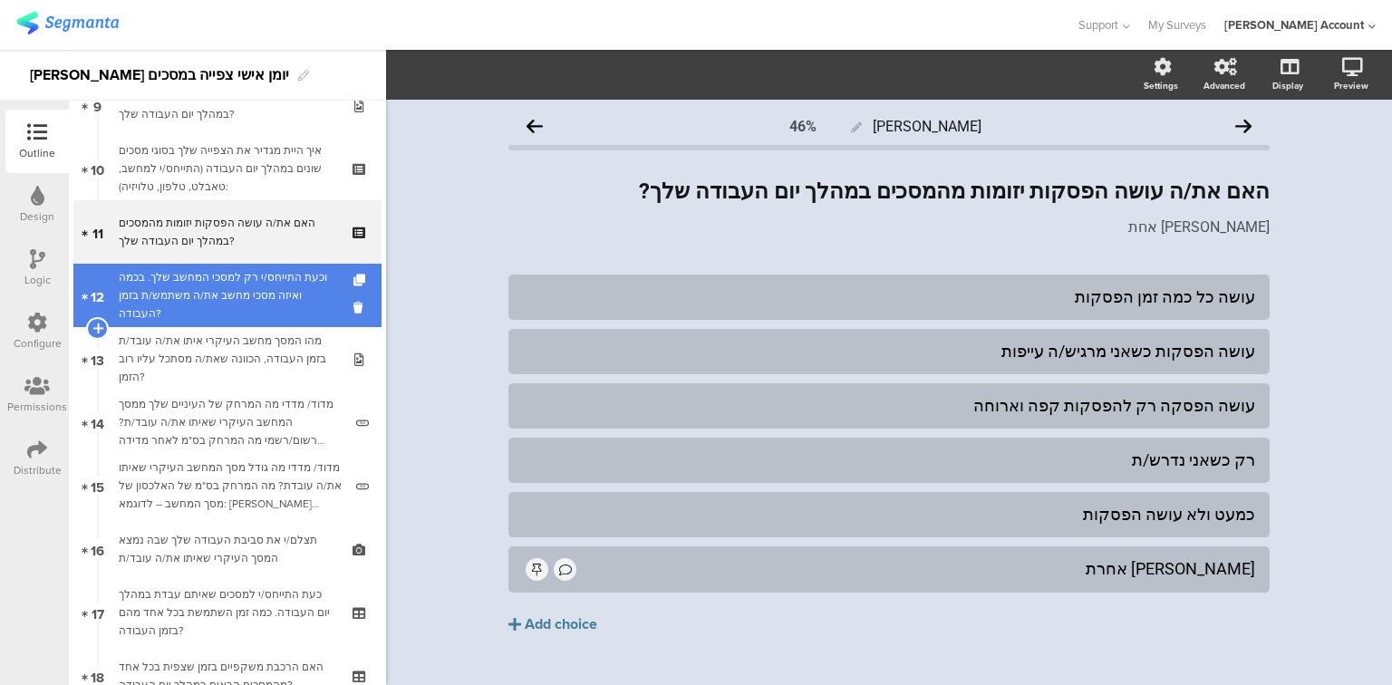
click at [245, 296] on div "וכעת התייחס/י רק למסכי המחשב שלך. בכמה ואיזה מסכי מחשב את/ה משתמש/ת בזמן העבודה?" at bounding box center [227, 295] width 217 height 54
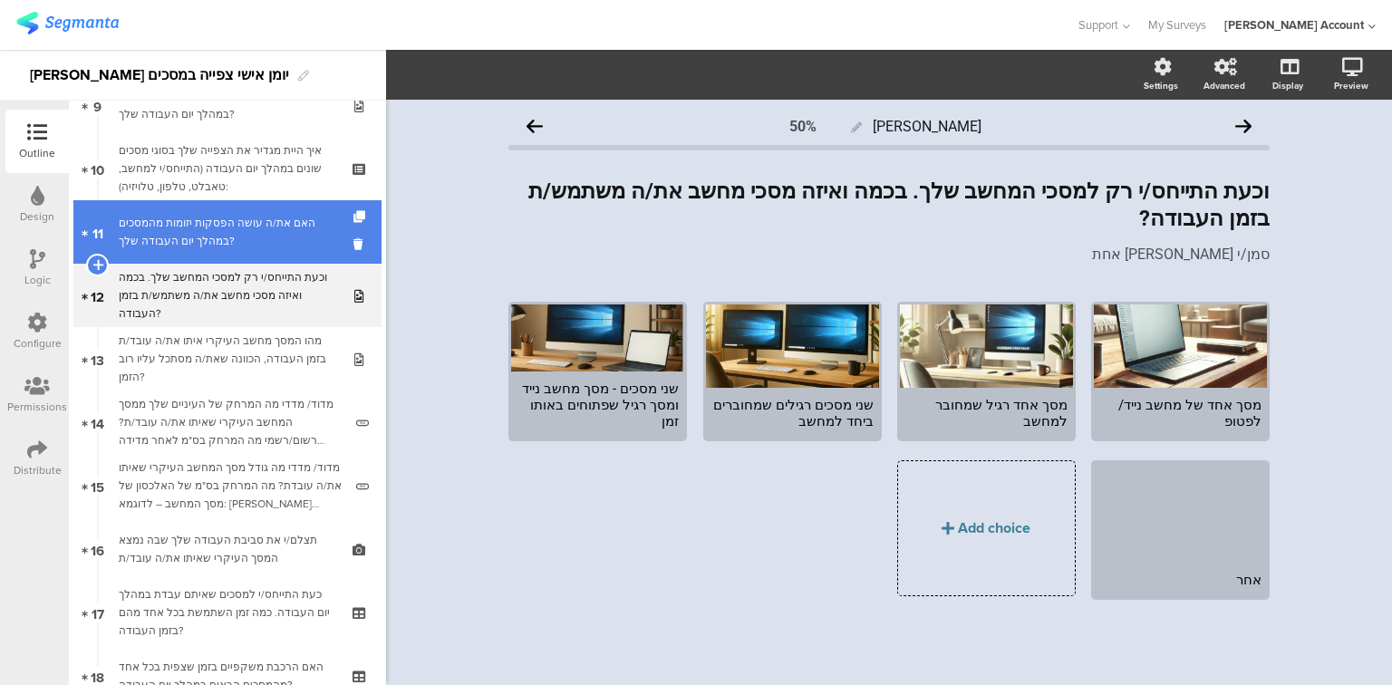
click at [240, 260] on link "11 האם את/ה עושה הפסקות יזומות מהמסכים במהלך יום העבודה שלך?" at bounding box center [227, 231] width 308 height 63
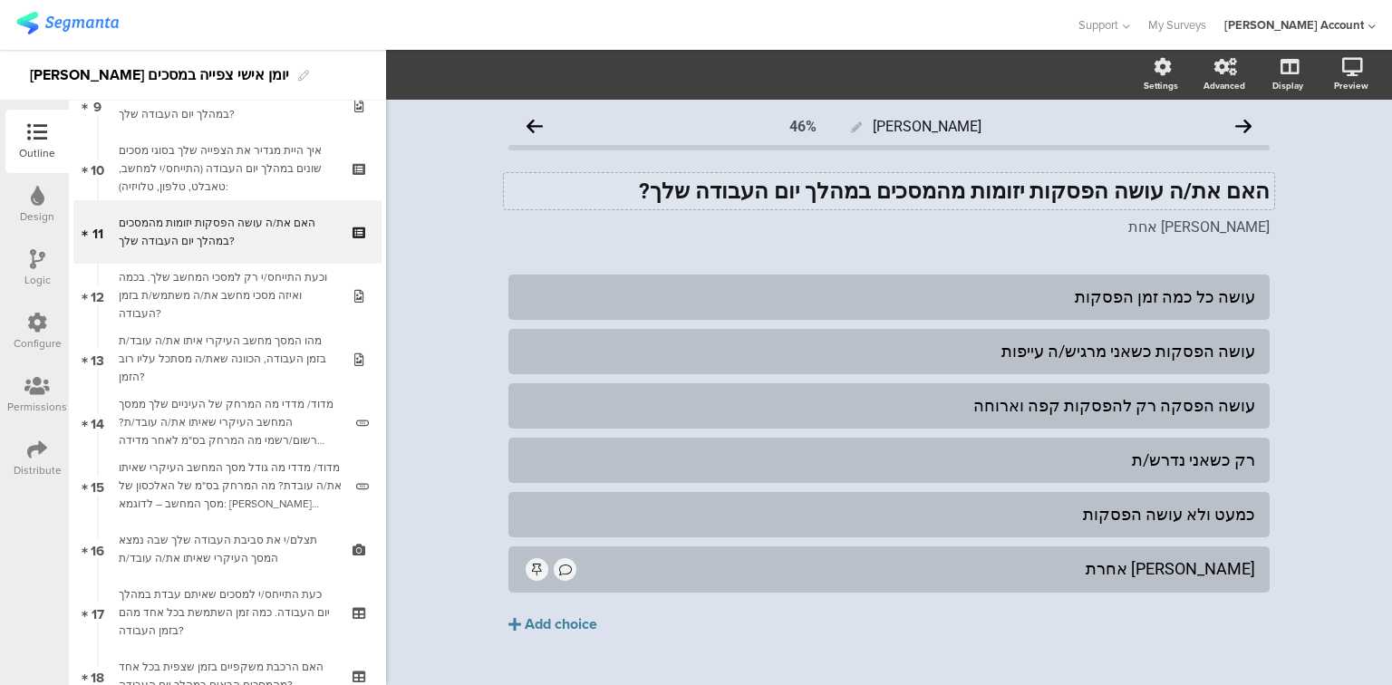
click at [958, 192] on div "האם את/ה עושה הפסקות יזומות מהמסכים במהלך יום העבודה שלך? האם את/ה עושה הפסקות …" at bounding box center [889, 191] width 770 height 36
click at [951, 192] on strong "האם את/ה עושה הפסקות יזומות מהמסכ/ים במהלך יום העבודה שלך?" at bounding box center [950, 191] width 639 height 25
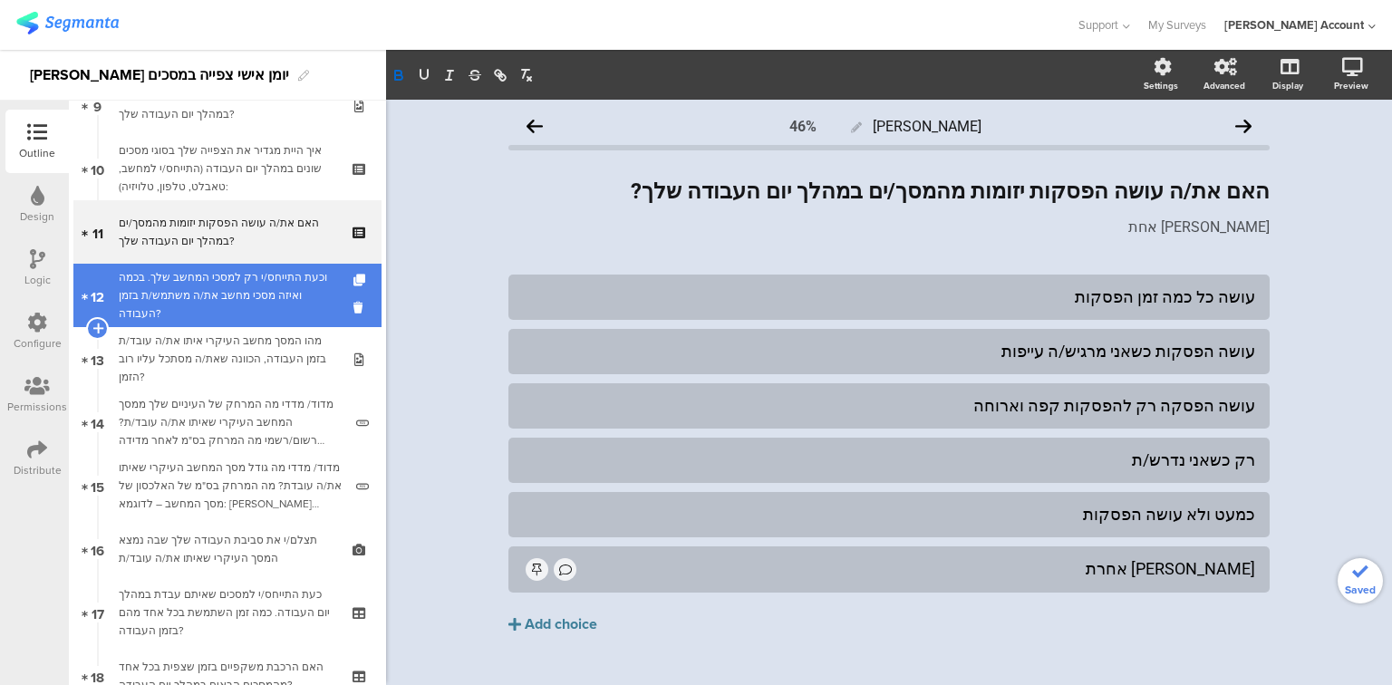
click at [164, 304] on div "וכעת התייחס/י רק למסכי המחשב שלך. בכמה ואיזה מסכי מחשב את/ה משתמש/ת בזמן העבודה?" at bounding box center [227, 295] width 217 height 54
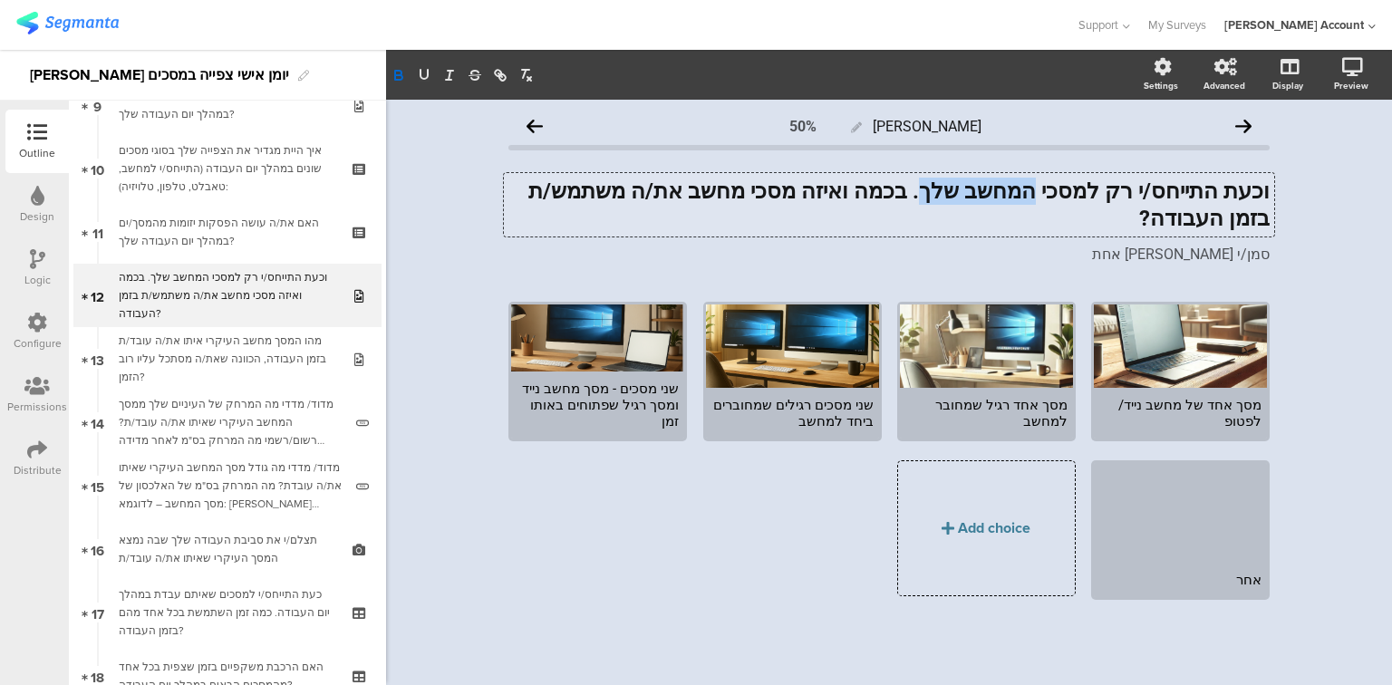
drag, startPoint x: 1067, startPoint y: 194, endPoint x: 968, endPoint y: 189, distance: 99.8
click at [968, 189] on div "וכעת התייחס/י רק למסכי המחשב שלך. בכמה ואיזה מסכי מחשב את/ה משתמש/ת בזמן העבודה…" at bounding box center [889, 204] width 770 height 63
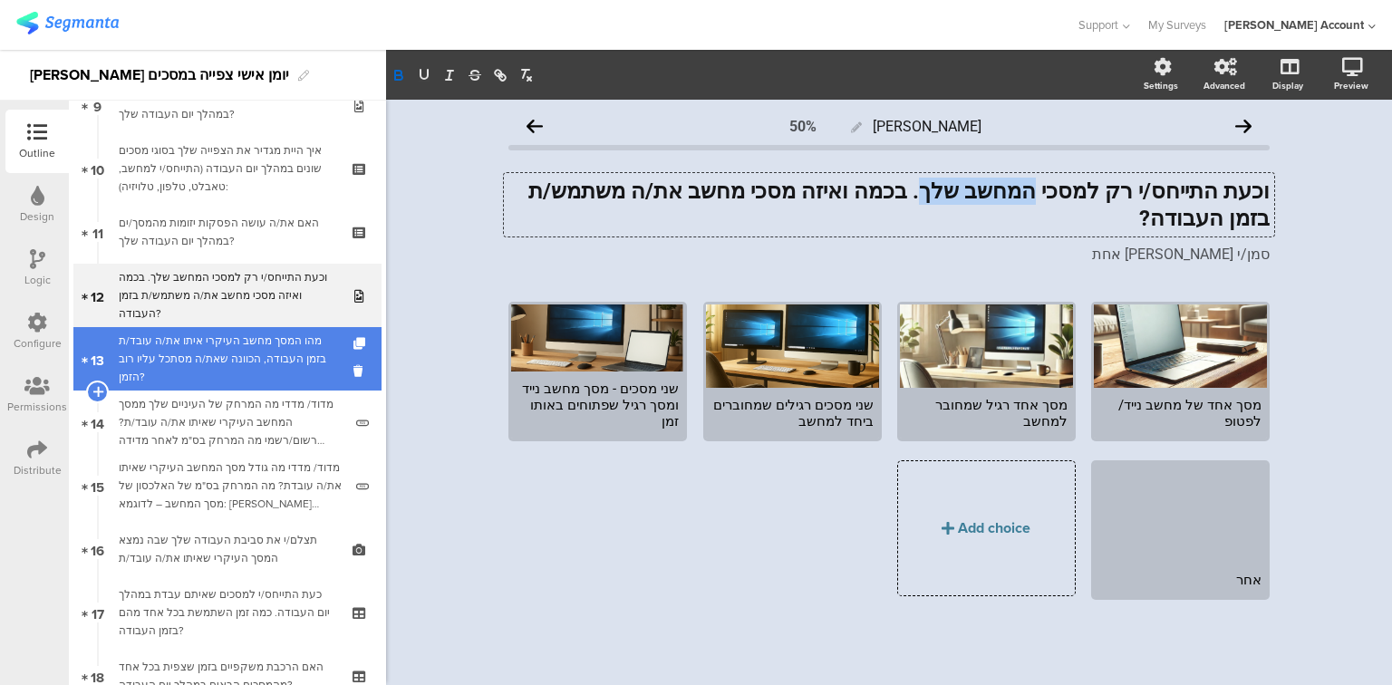
click at [181, 372] on div "מהו המסך מחשב העיקרי איתו את/ה עובד/ת בזמן העבודה, הכוונה שאת/ה מסתכל עליו רוב …" at bounding box center [227, 359] width 217 height 54
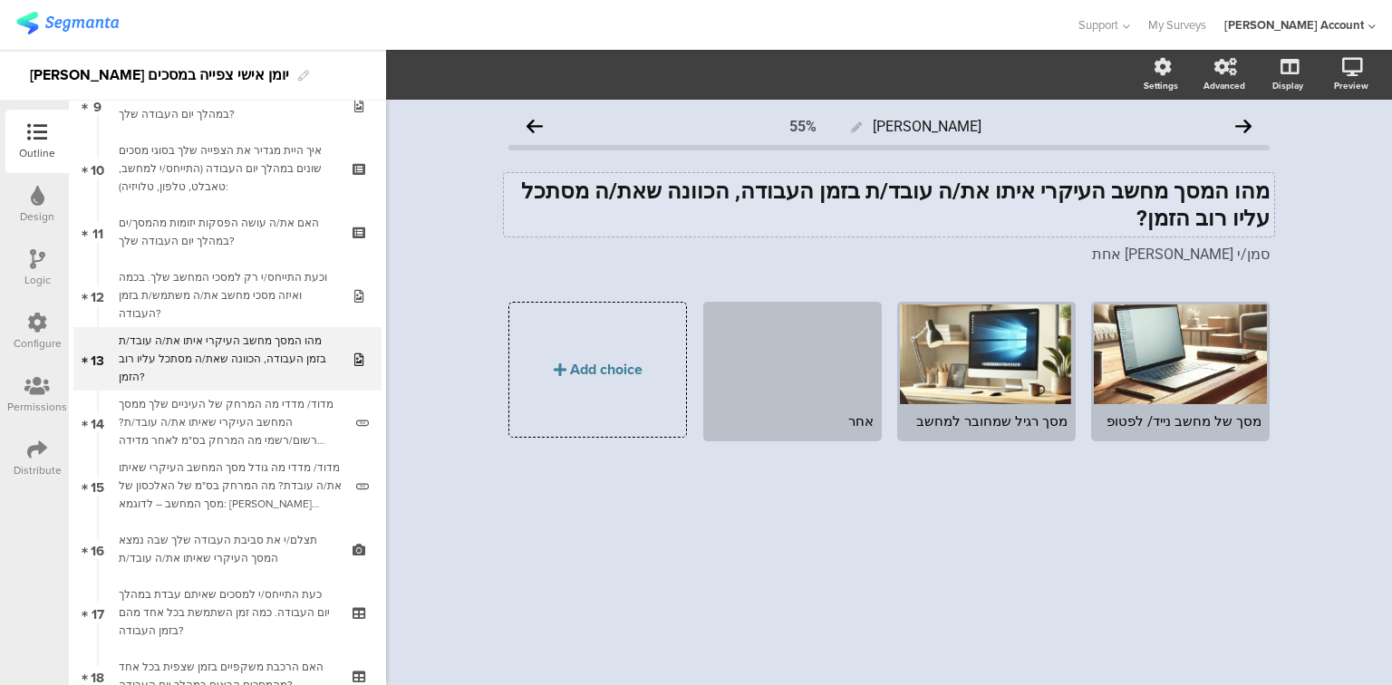
click at [1116, 189] on div "מהו המסך מחשב העיקרי איתו את/ה עובד/ת בזמן העבודה, הכוונה שאת/ה מסתכל עליו רוב …" at bounding box center [889, 204] width 770 height 63
click at [1075, 189] on u "העיקרי" at bounding box center [1078, 191] width 65 height 25
click at [1068, 188] on strong "מהו המסך מחשב העיקרי איתו את/ה עובד/ת בזמן העבודה, הכוונה שאת/ה מסתכל עליו רוב …" at bounding box center [897, 205] width 743 height 53
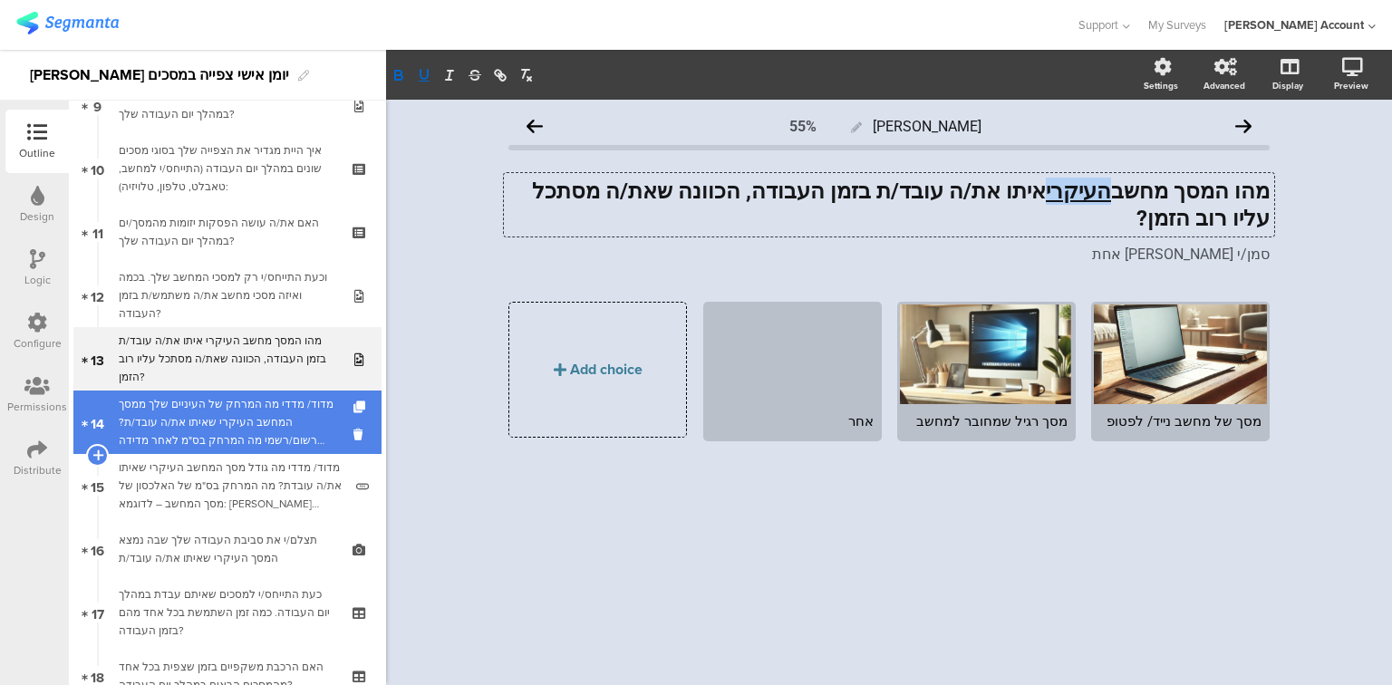
click at [214, 419] on div "מדוד/ מדדי מה המרחק של העיניים שלך ממסך המחשב העיקרי שאיתו את/ה עובד/ת? רשום/רש…" at bounding box center [231, 422] width 224 height 54
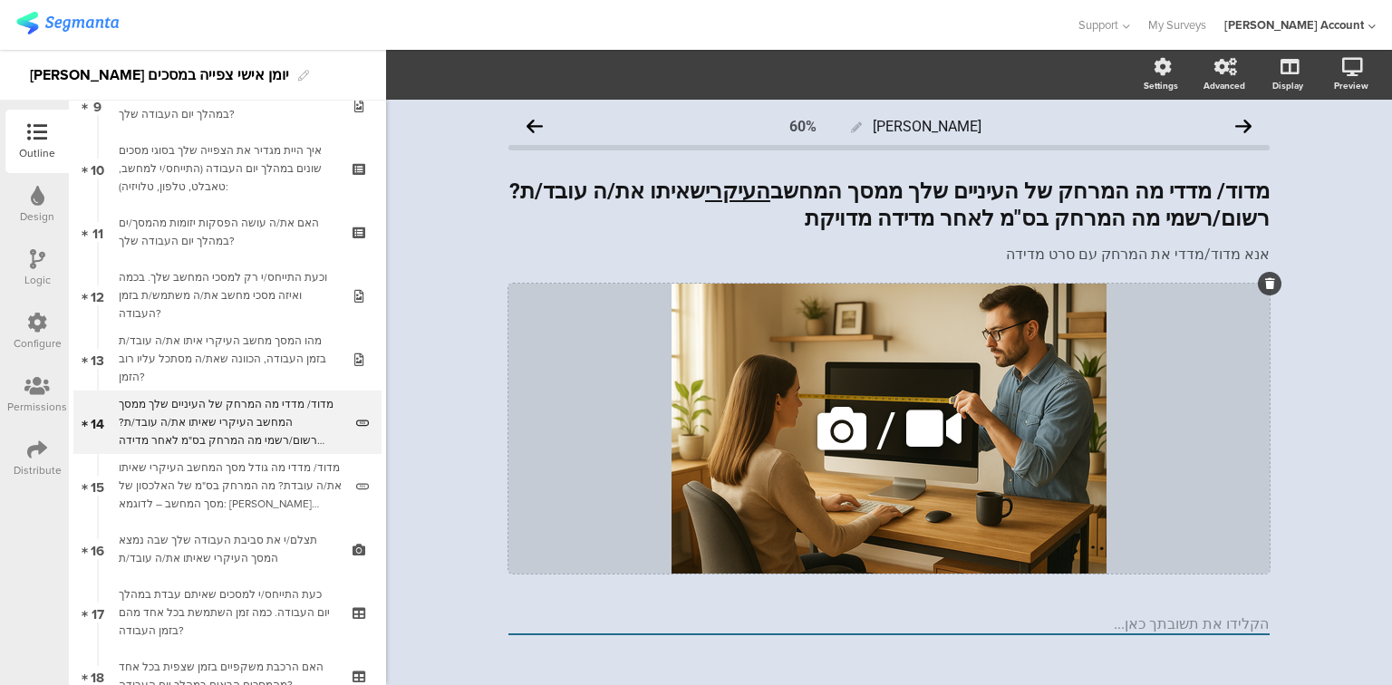
click at [837, 431] on icon at bounding box center [842, 429] width 62 height 62
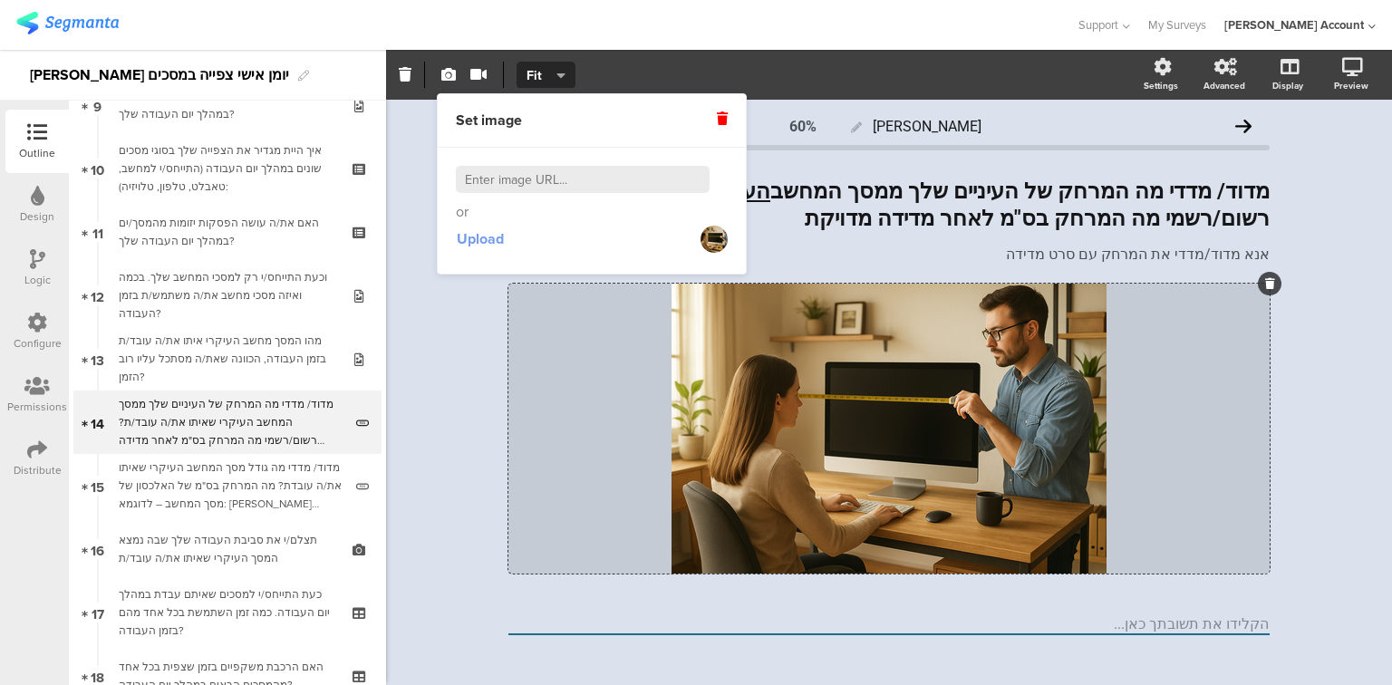
click at [489, 236] on span "Upload" at bounding box center [480, 238] width 47 height 21
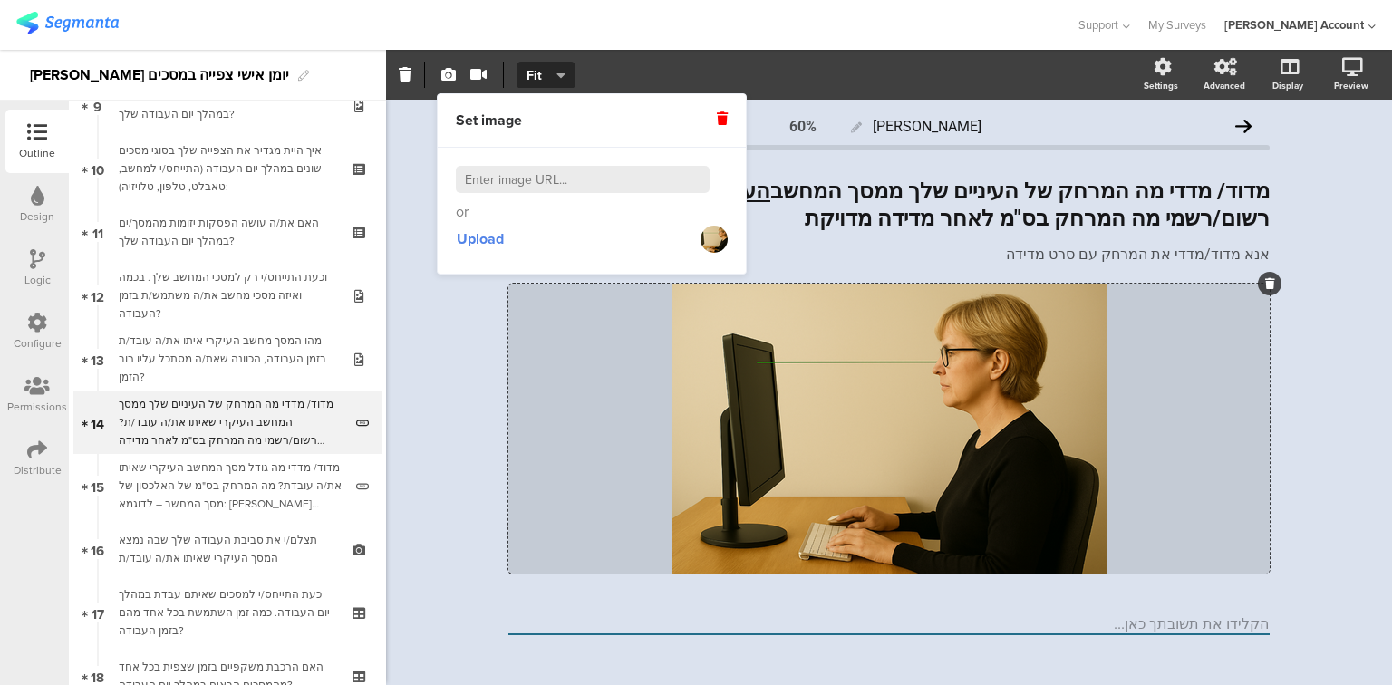
click at [459, 410] on div "יומן יומי 60% מדוד/ מדדי מה המרחק של העיניים שלך ממסך המחשב העיקרי שאיתו את/ה ע…" at bounding box center [889, 404] width 1006 height 608
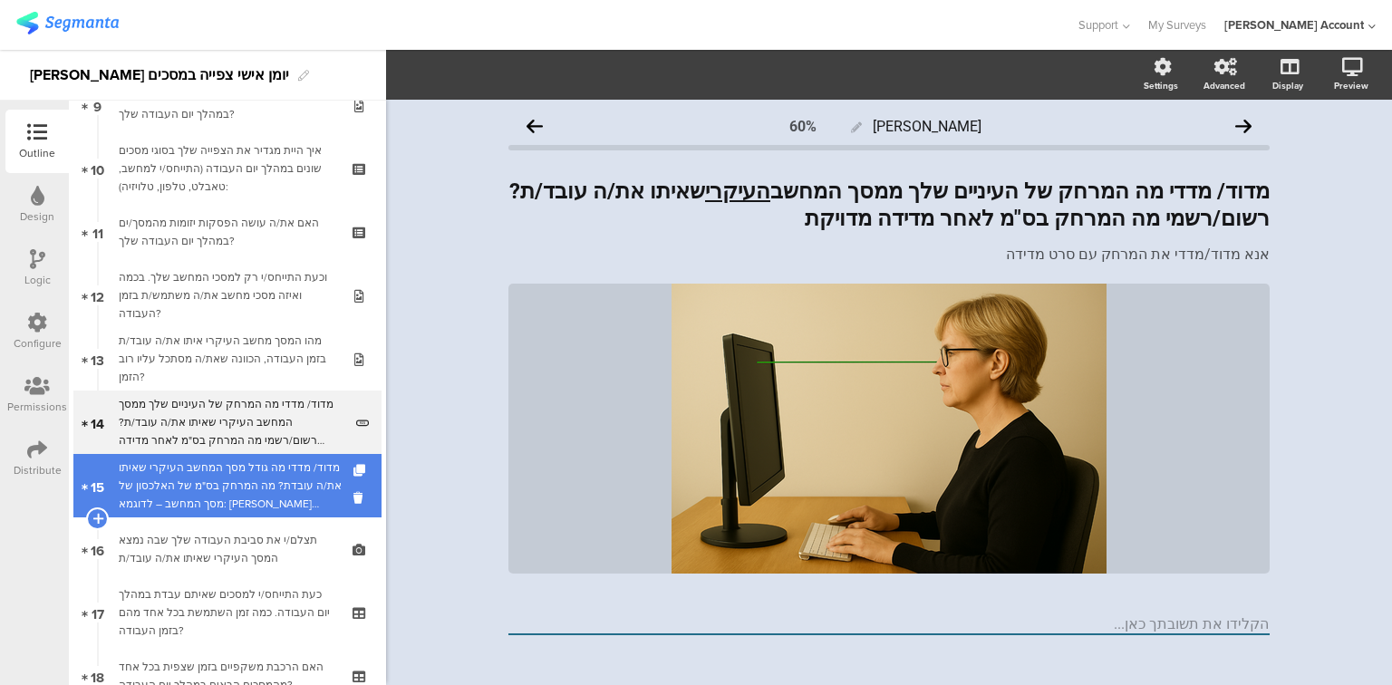
click at [198, 480] on div "מדוד/ מדדי מה גודל מסך המחשב העיקרי שאיתו את/ה עובדת? מה המרחק בס"מ של האלכסון …" at bounding box center [231, 486] width 224 height 54
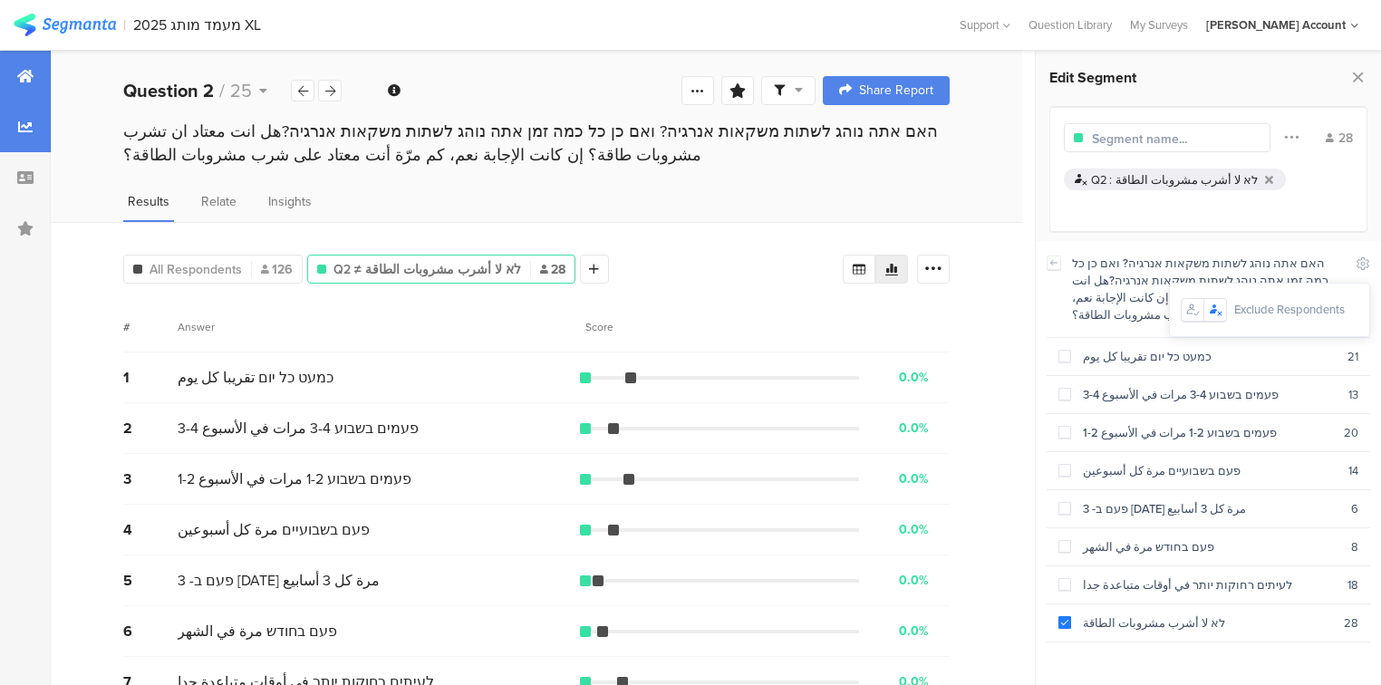
click at [24, 79] on icon at bounding box center [25, 76] width 16 height 14
